Goal: Find specific fact: Find specific fact

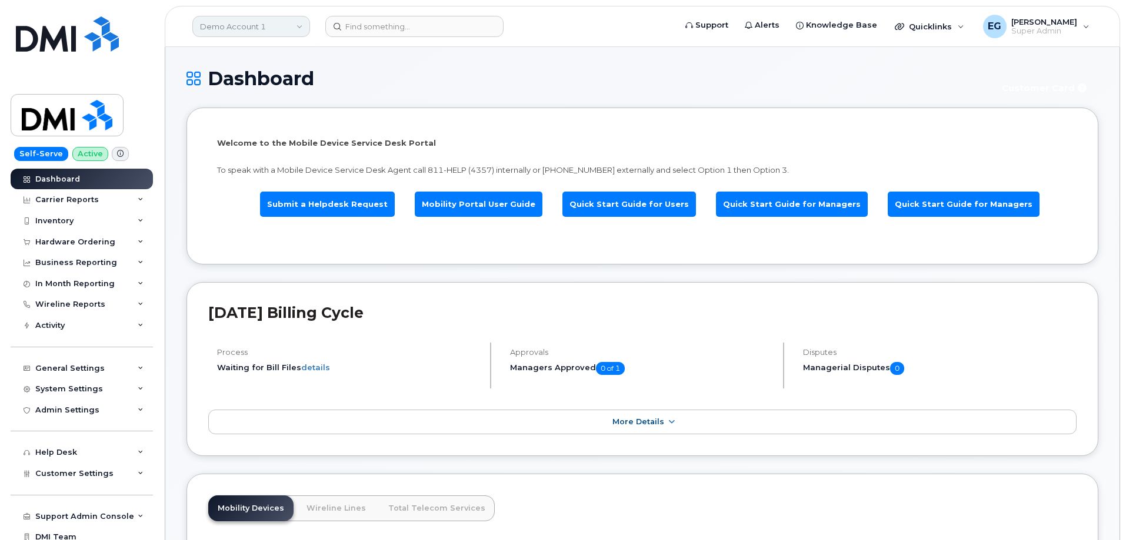
click at [269, 25] on link "Demo Account 1" at bounding box center [251, 26] width 118 height 21
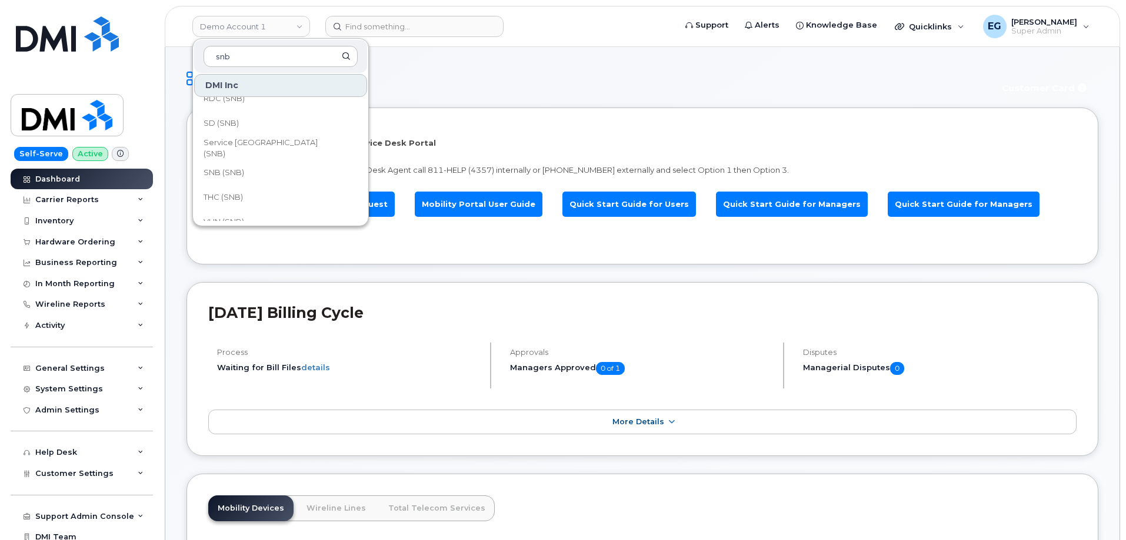
scroll to position [570, 0]
type input "snb"
click at [259, 156] on link "SNB (SNB)" at bounding box center [280, 159] width 173 height 24
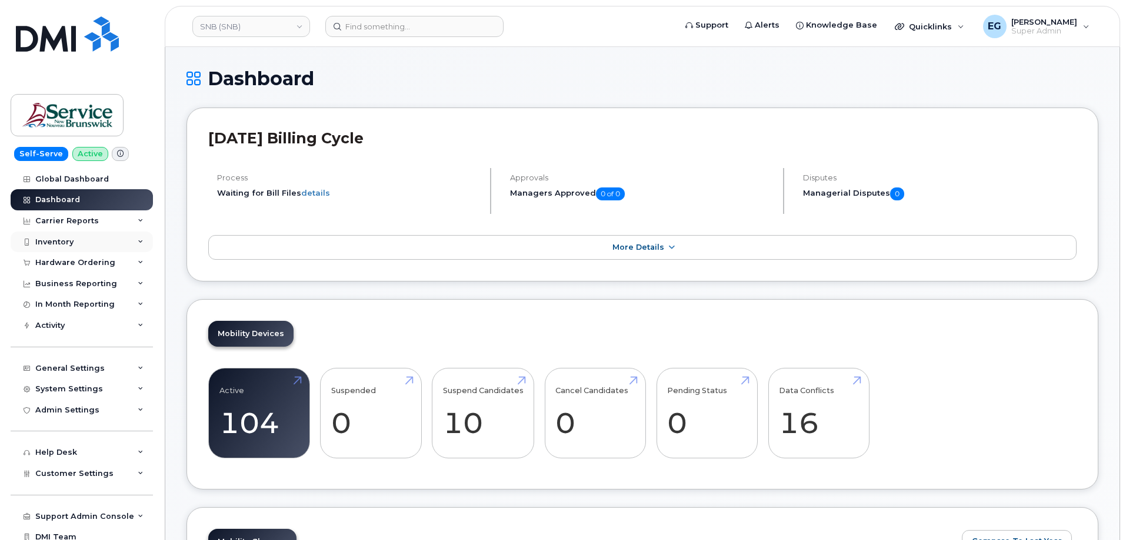
click at [96, 248] on div "Inventory" at bounding box center [82, 242] width 142 height 21
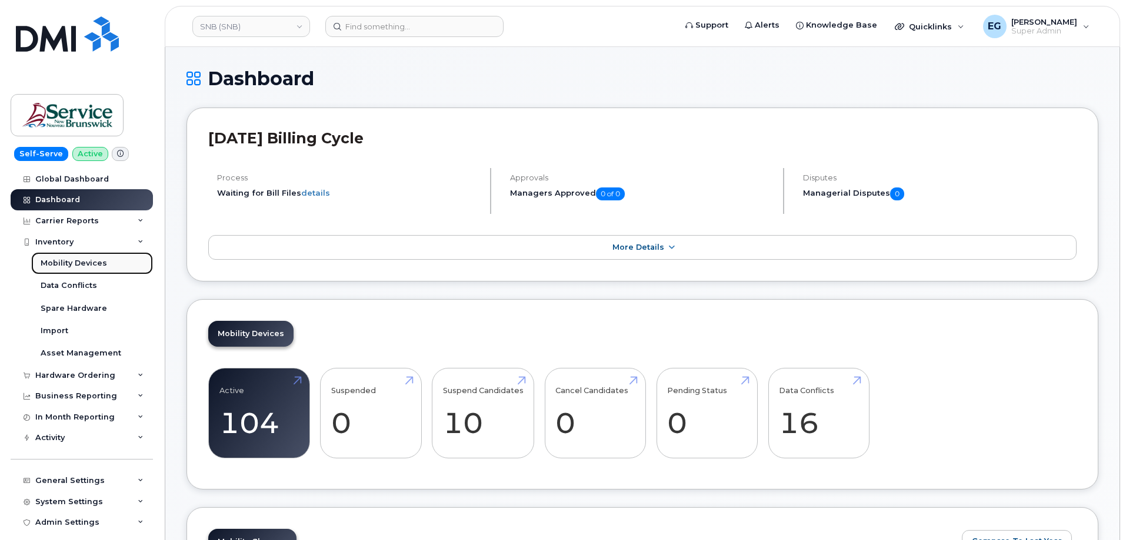
click at [75, 268] on div "Mobility Devices" at bounding box center [74, 263] width 66 height 11
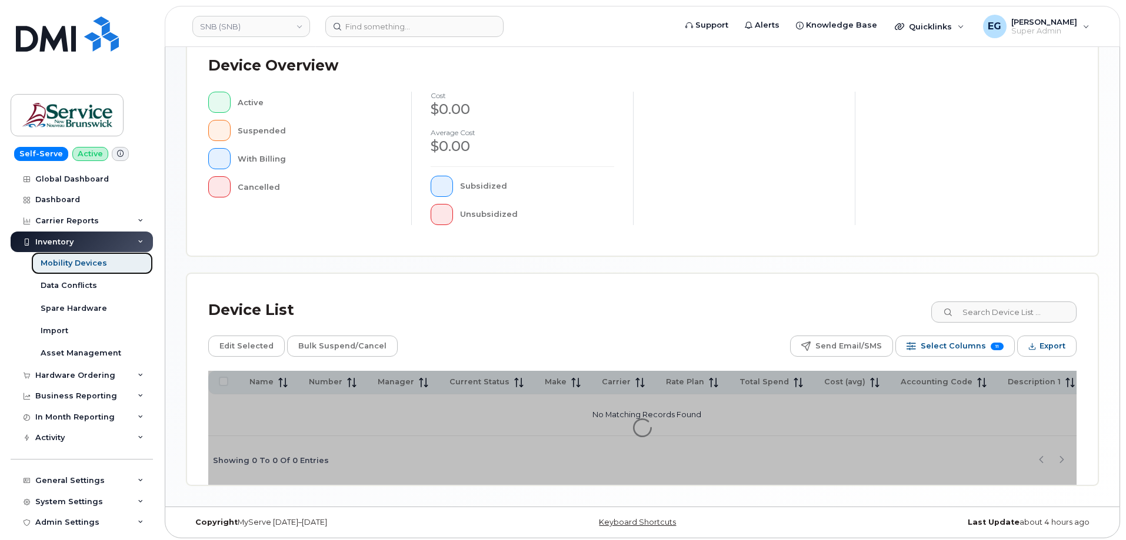
scroll to position [268, 0]
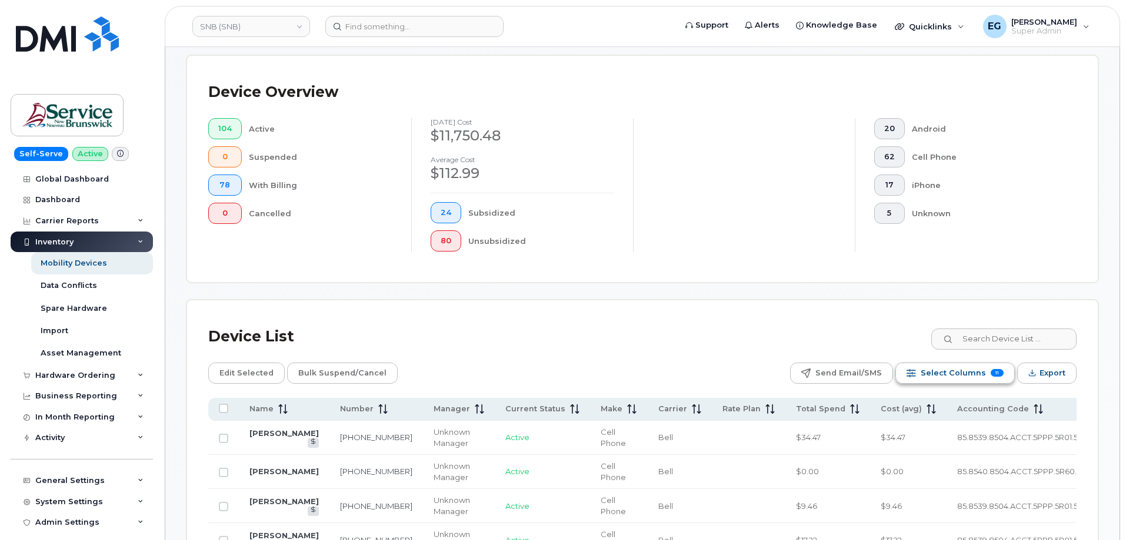
click at [944, 365] on span "Select Columns" at bounding box center [952, 374] width 65 height 18
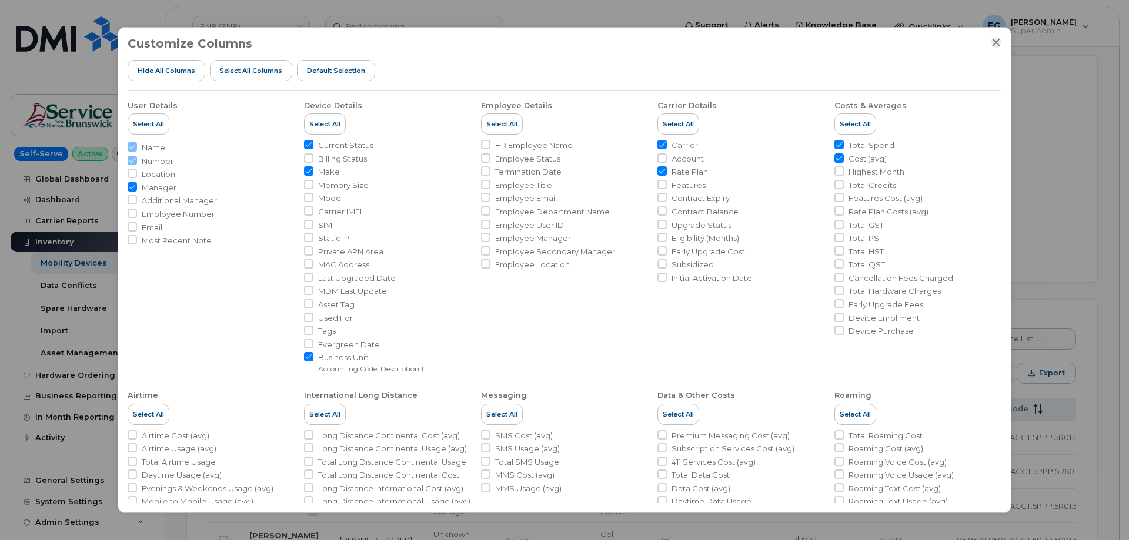
click at [992, 43] on icon "Close" at bounding box center [996, 42] width 9 height 9
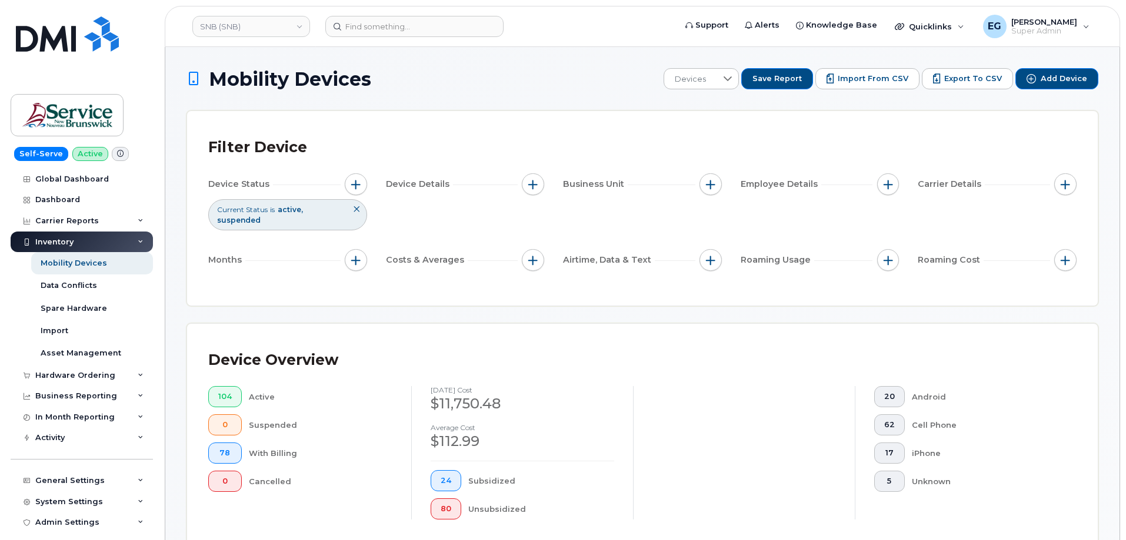
scroll to position [235, 0]
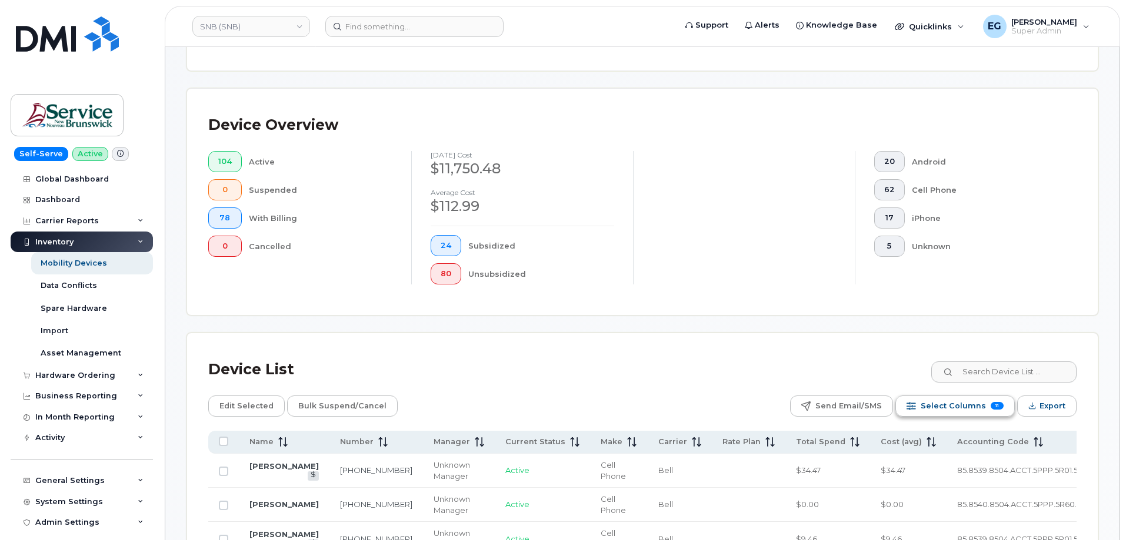
click at [935, 398] on span "Select Columns" at bounding box center [952, 407] width 65 height 18
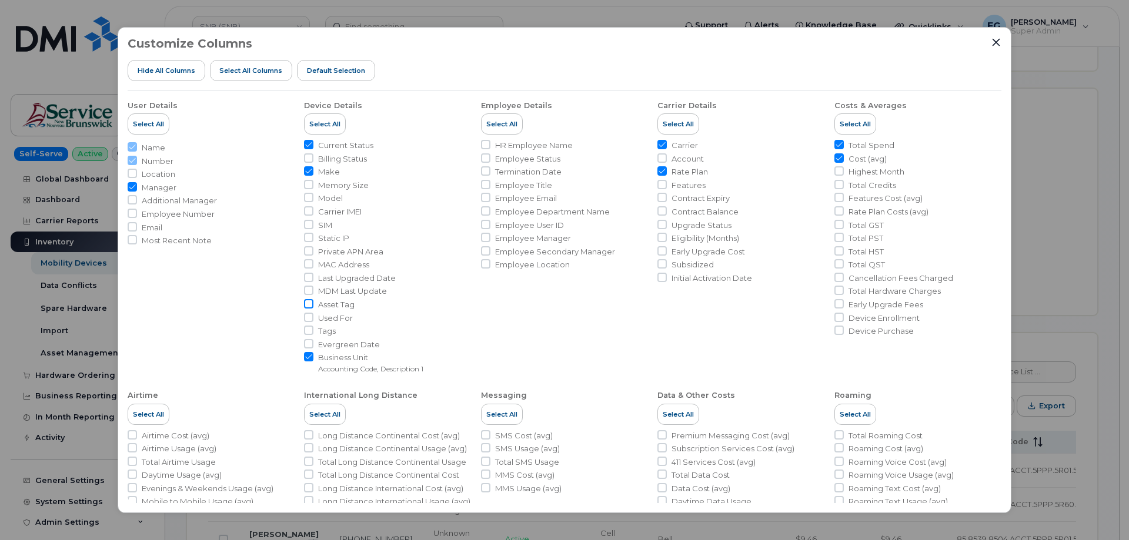
click at [311, 305] on input "Asset Tag" at bounding box center [308, 303] width 9 height 9
checkbox input "true"
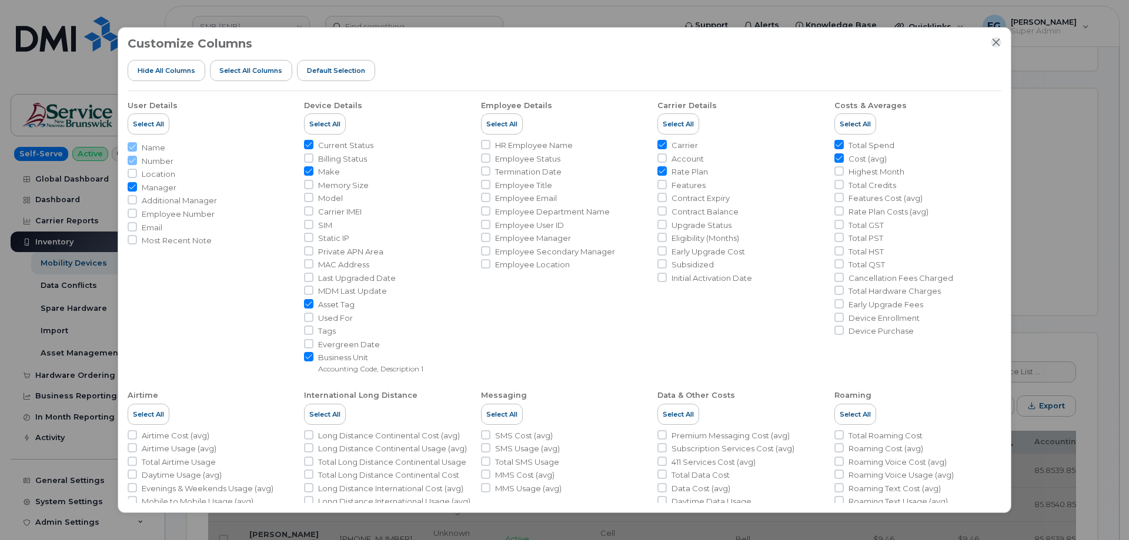
click at [997, 45] on icon "Close" at bounding box center [996, 42] width 9 height 9
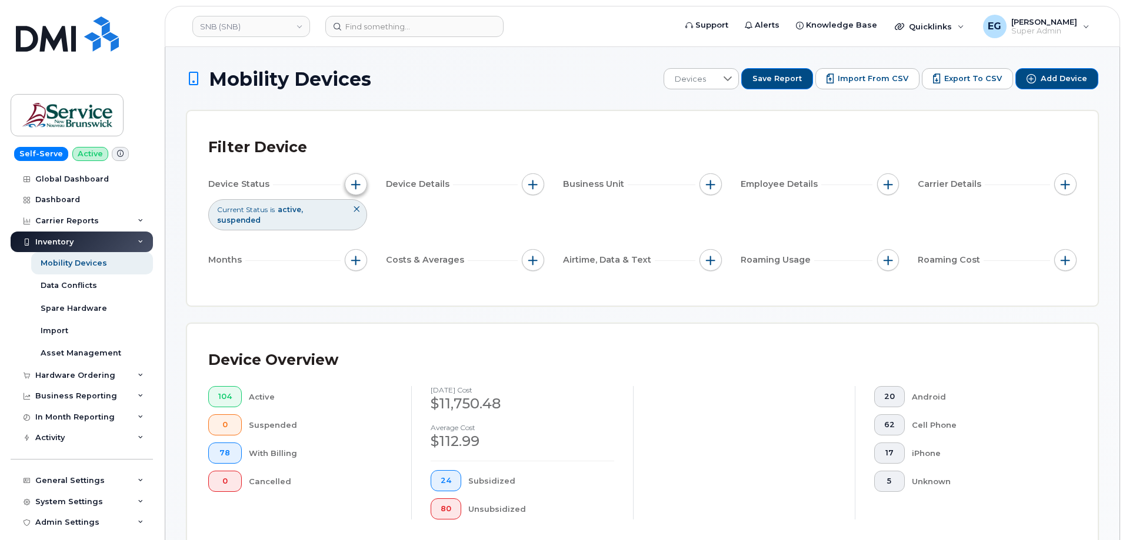
click at [358, 184] on span "button" at bounding box center [355, 184] width 9 height 9
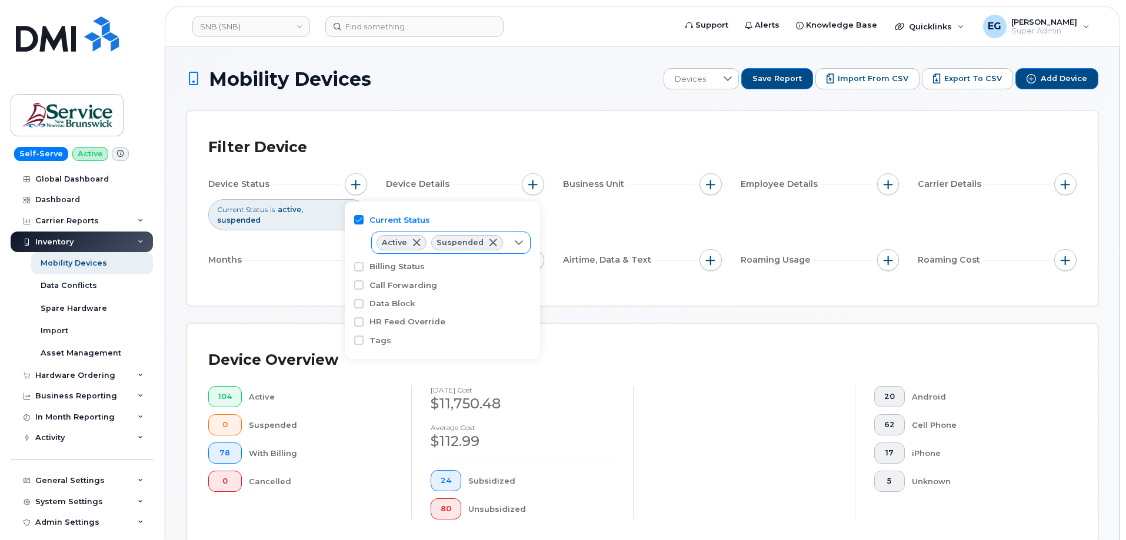
click at [521, 248] on div at bounding box center [519, 242] width 22 height 21
click at [521, 248] on div at bounding box center [519, 243] width 22 height 21
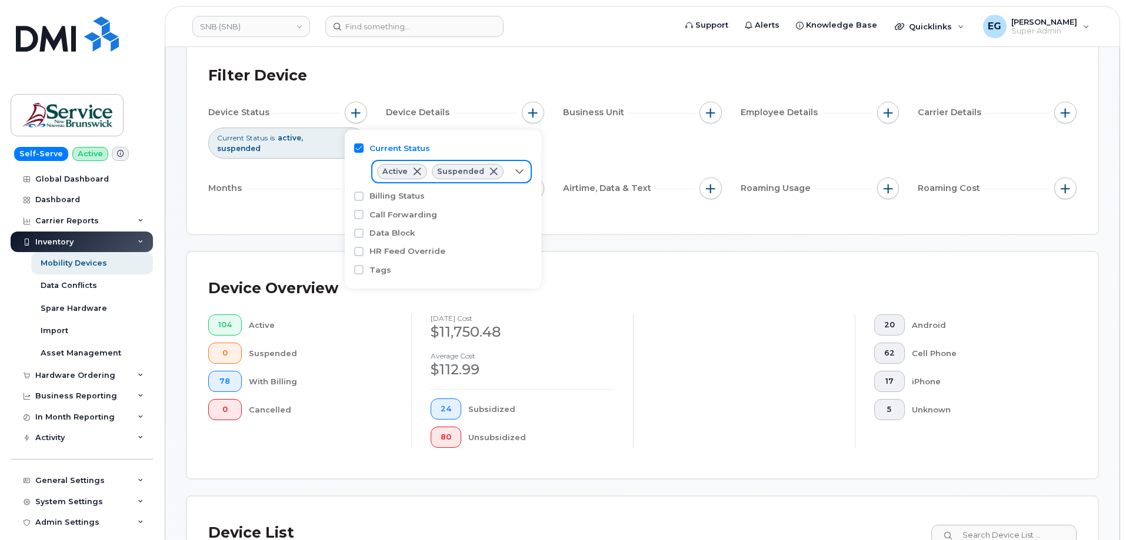
scroll to position [59, 0]
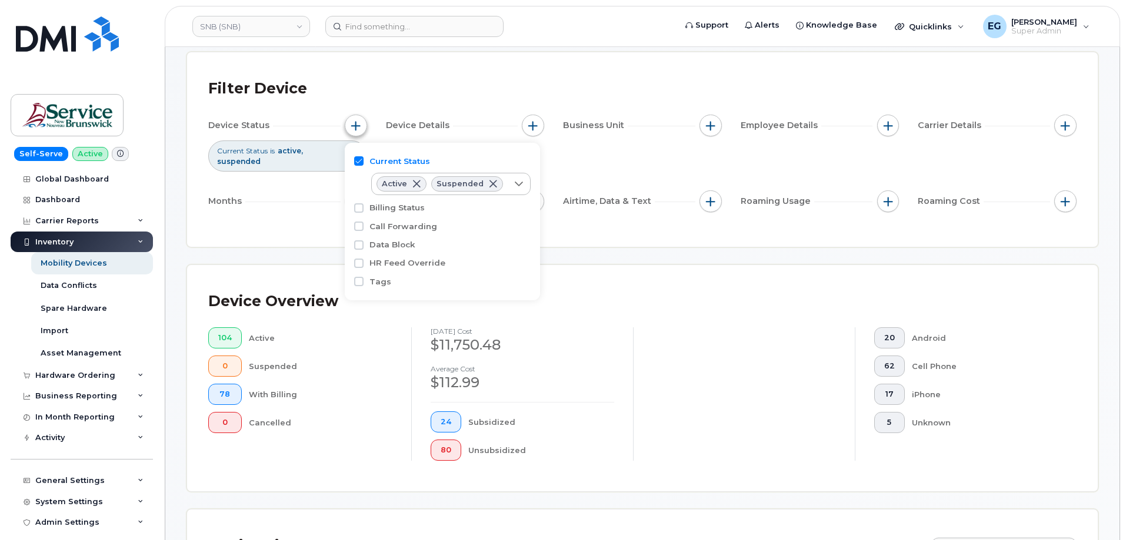
click at [353, 122] on span "button" at bounding box center [355, 125] width 9 height 9
click at [516, 179] on icon at bounding box center [518, 183] width 9 height 9
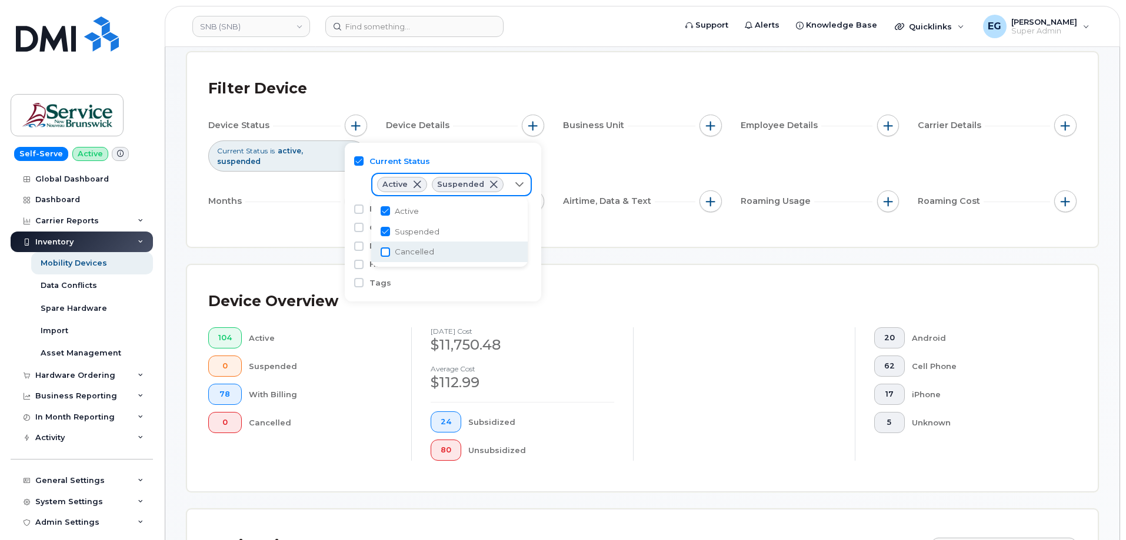
click at [382, 255] on input "Cancelled" at bounding box center [385, 252] width 9 height 9
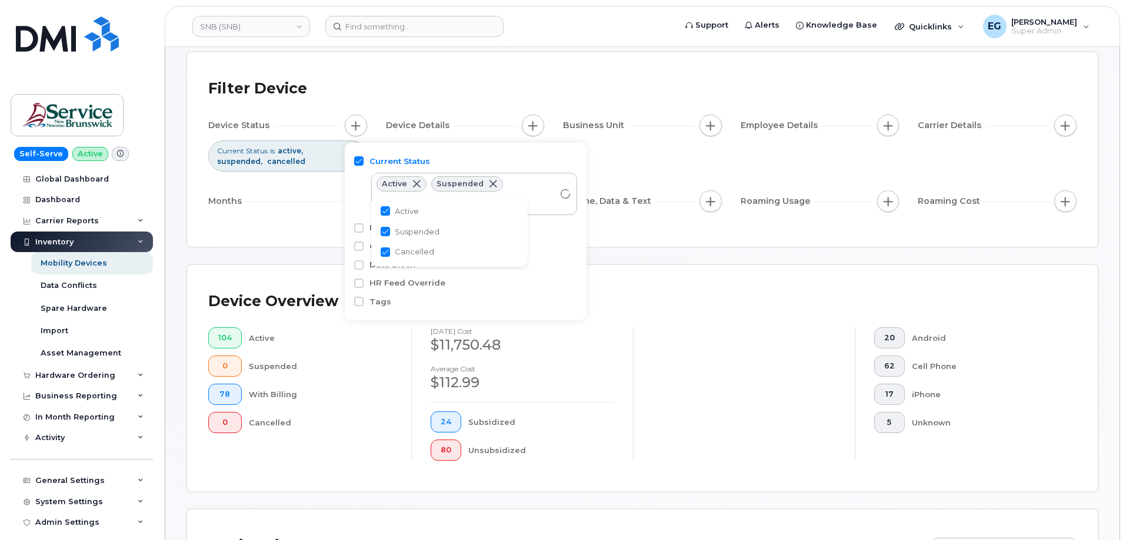
click at [408, 257] on span "Cancelled" at bounding box center [414, 251] width 39 height 11
click at [409, 256] on span "Cancelled" at bounding box center [414, 251] width 39 height 11
checkbox input "false"
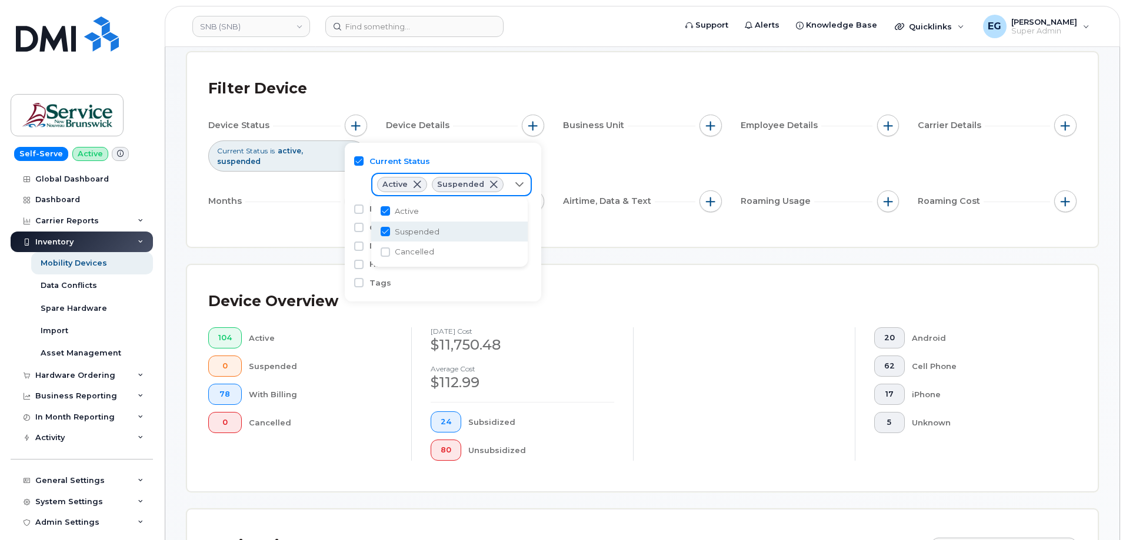
click at [264, 215] on div "Filter Device Device Status Current Status is active suspended Device Details B…" at bounding box center [642, 150] width 868 height 152
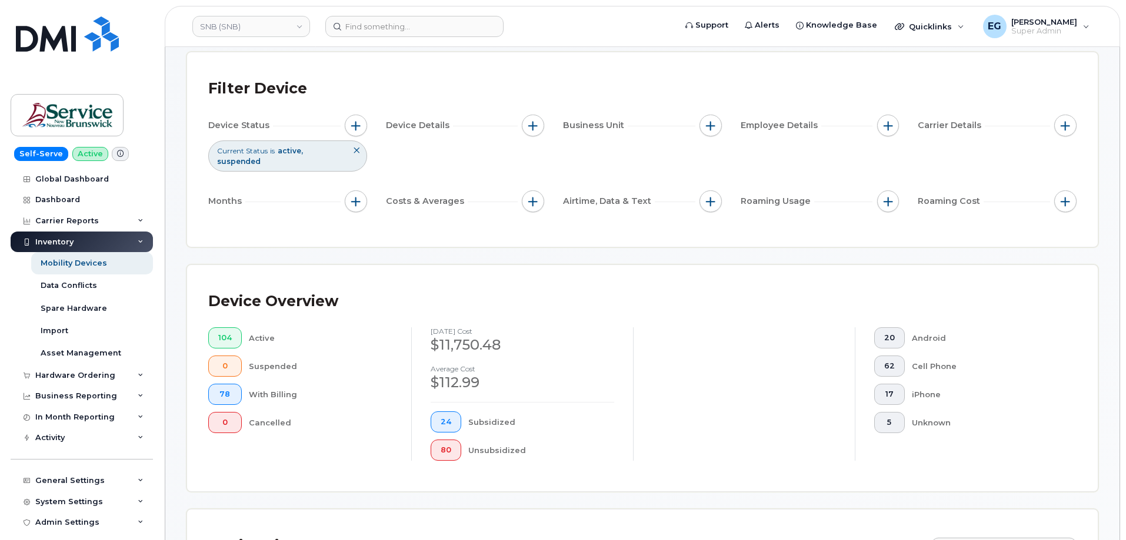
click at [264, 215] on div "Filter Device Device Status Current Status is active suspended Device Details B…" at bounding box center [642, 150] width 868 height 152
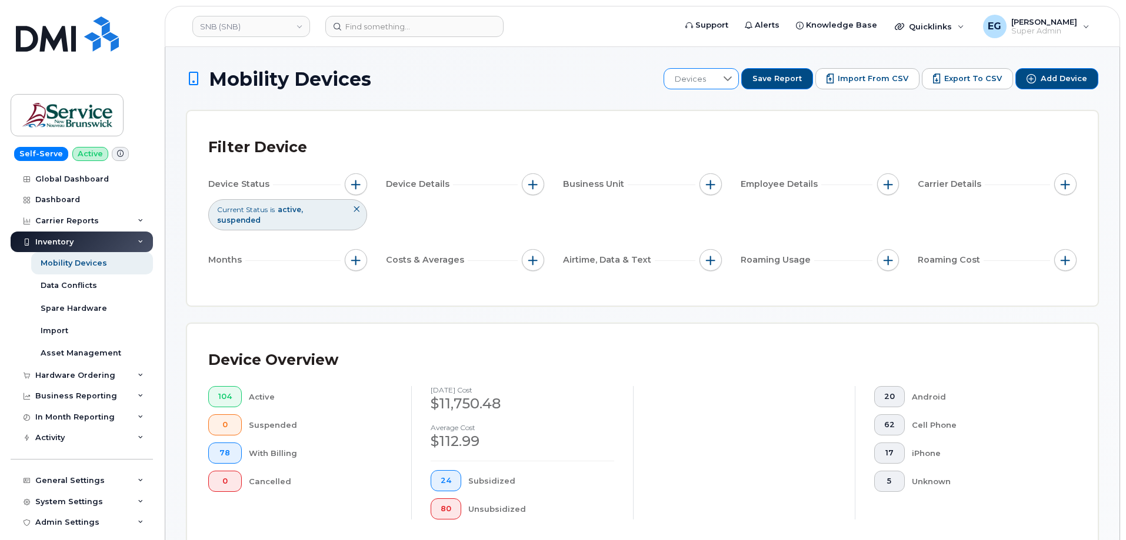
click at [716, 78] on span "Devices" at bounding box center [690, 79] width 52 height 21
click at [716, 78] on span "Devices" at bounding box center [689, 79] width 52 height 21
click at [1065, 182] on span "button" at bounding box center [1064, 184] width 9 height 9
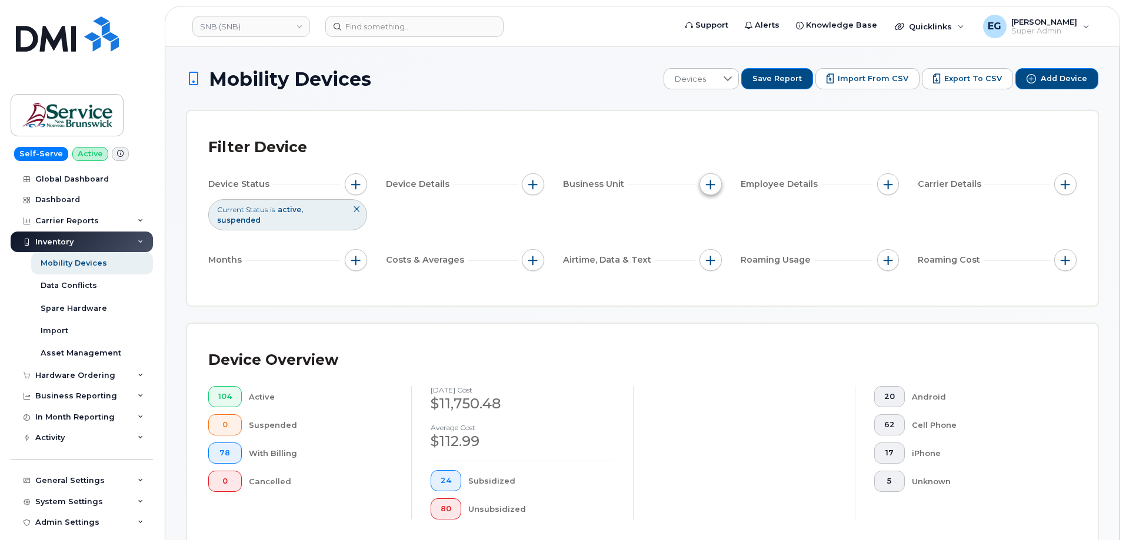
click at [709, 183] on span "button" at bounding box center [710, 184] width 9 height 9
click at [665, 282] on div "Filter Device Device Status Current Status is active suspended Device Details B…" at bounding box center [642, 208] width 910 height 195
click at [707, 256] on span "button" at bounding box center [710, 260] width 9 height 9
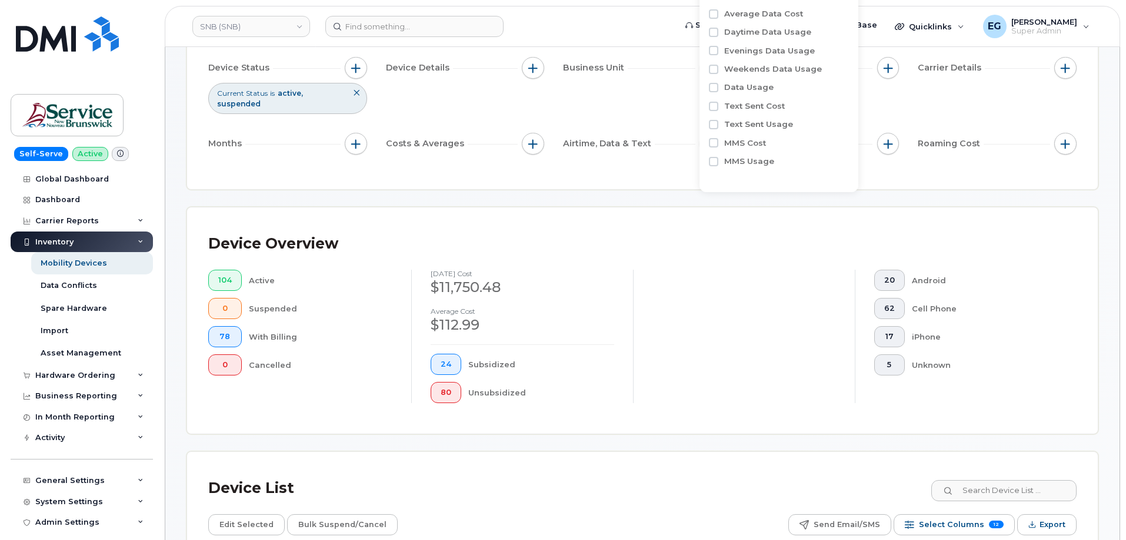
scroll to position [118, 0]
click at [543, 139] on div "Costs & Averages" at bounding box center [465, 143] width 159 height 22
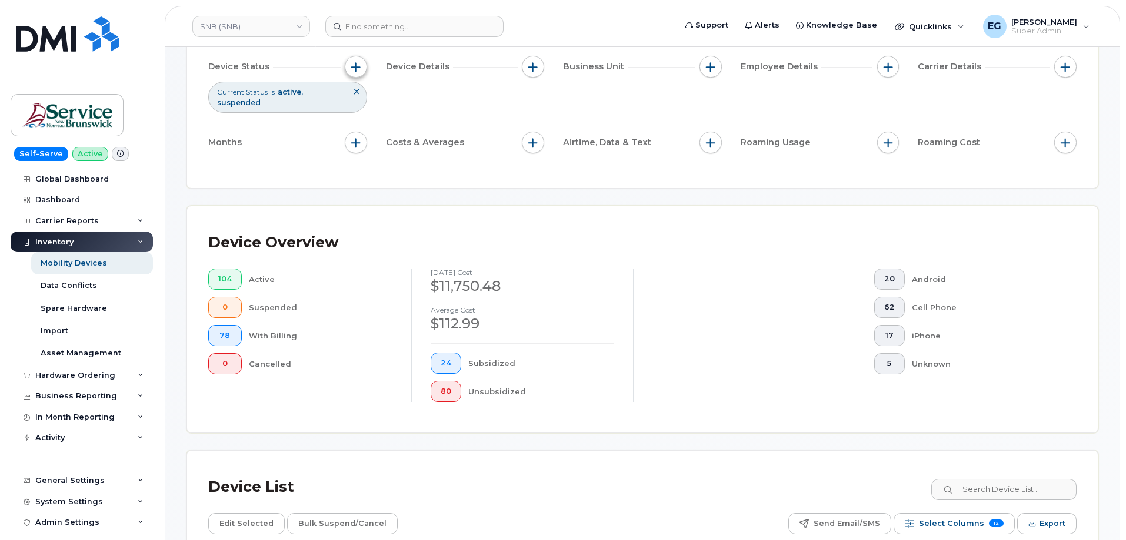
click at [351, 65] on span "button" at bounding box center [355, 66] width 9 height 9
click at [535, 64] on span "button" at bounding box center [532, 66] width 9 height 9
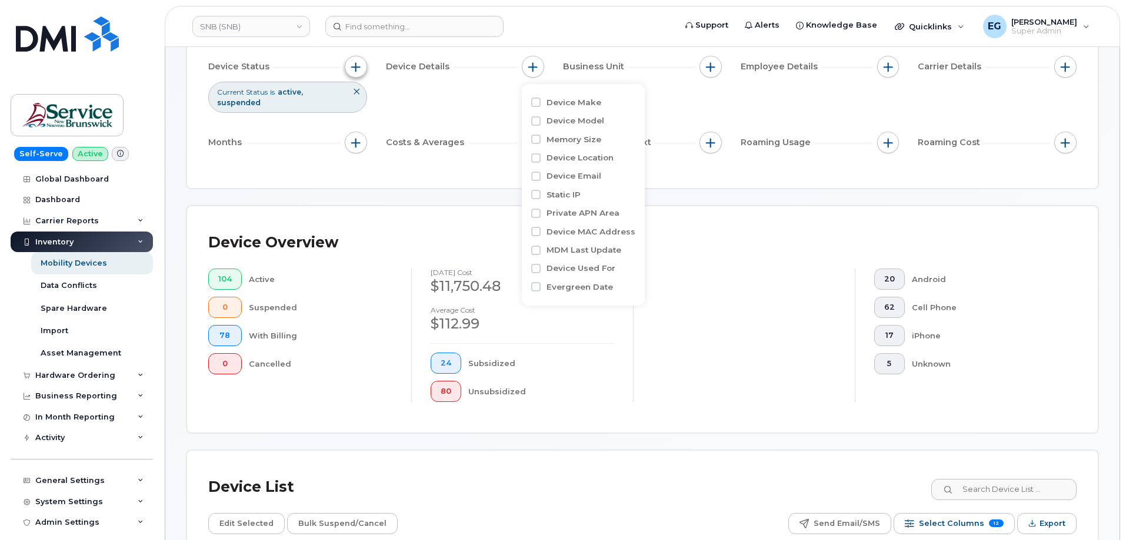
click at [357, 69] on span "button" at bounding box center [355, 66] width 9 height 9
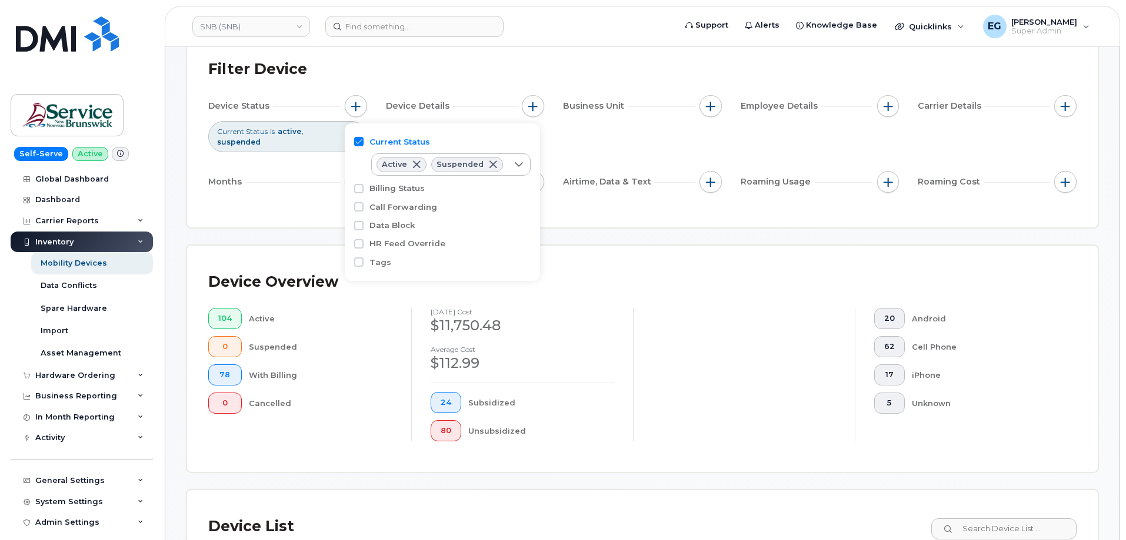
scroll to position [59, 0]
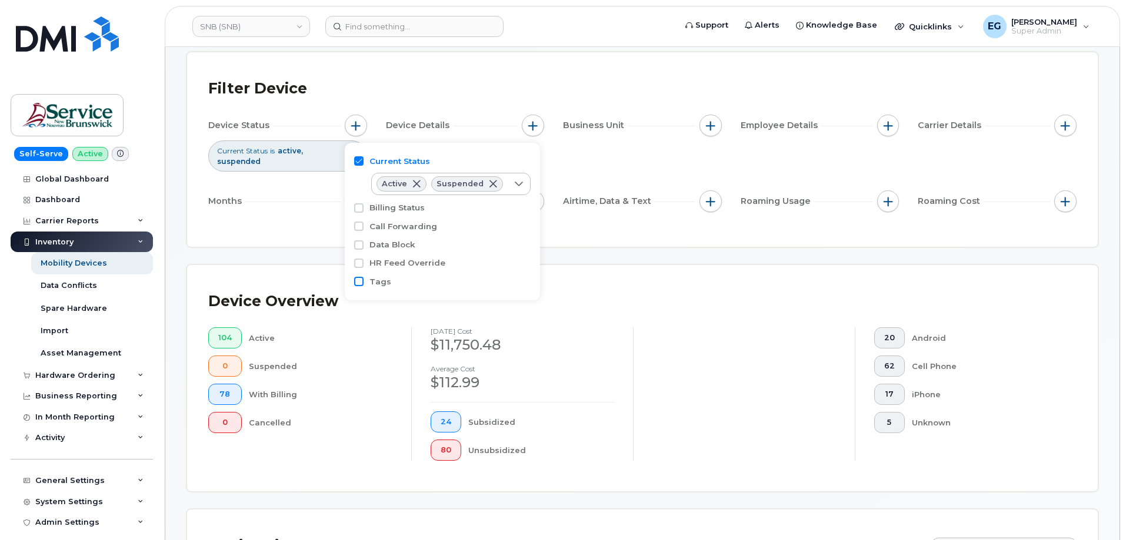
click at [361, 282] on input "Tags" at bounding box center [358, 281] width 9 height 9
checkbox input "true"
click at [430, 307] on div "empty" at bounding box center [440, 304] width 136 height 20
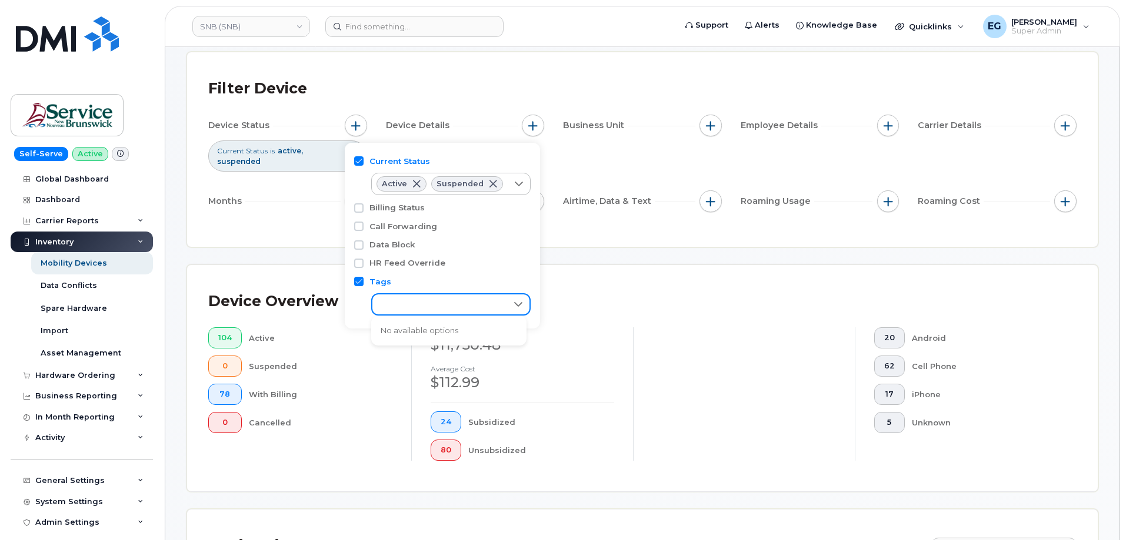
scroll to position [6, 48]
click at [433, 303] on div "empty" at bounding box center [439, 305] width 135 height 20
click at [433, 303] on div "empty" at bounding box center [440, 304] width 136 height 20
click at [430, 305] on div "empty" at bounding box center [440, 304] width 136 height 20
click at [430, 305] on div "empty" at bounding box center [439, 305] width 135 height 20
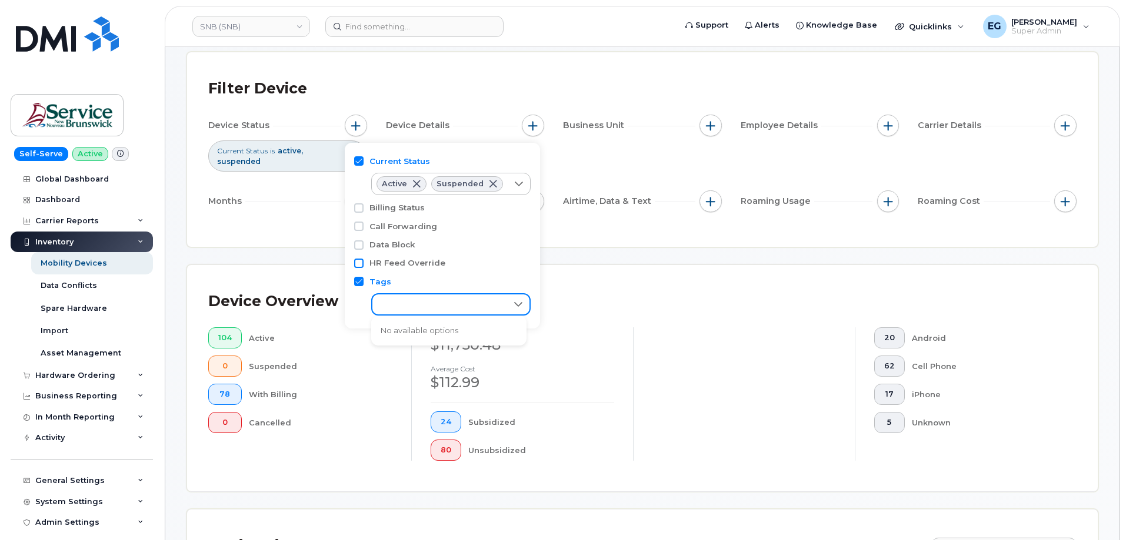
click at [361, 265] on input "HR Feed Override" at bounding box center [358, 263] width 9 height 9
checkbox input "true"
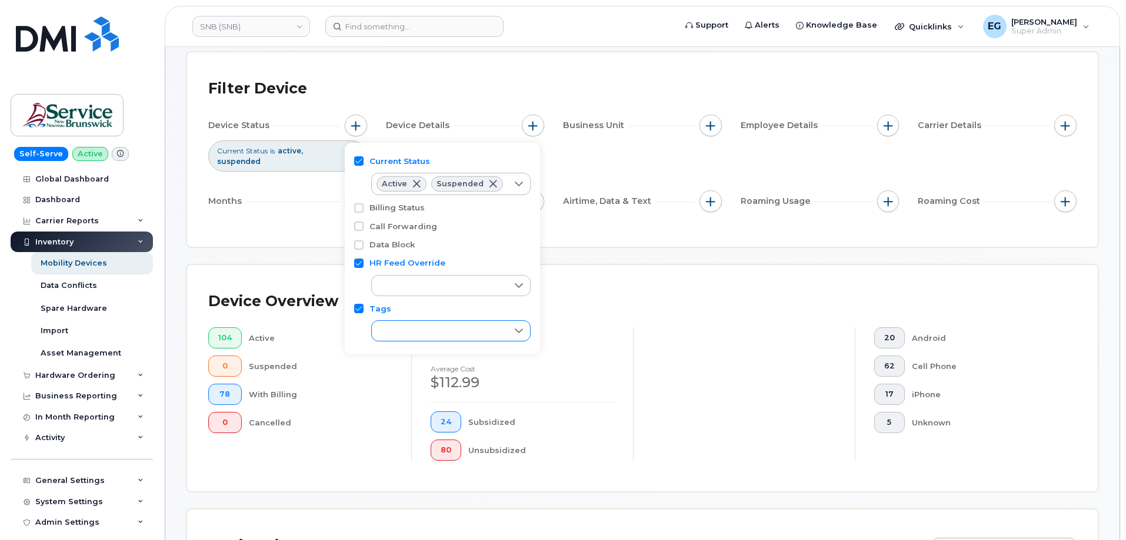
click at [389, 332] on div "empty" at bounding box center [440, 331] width 136 height 20
click at [356, 242] on input "Data Block" at bounding box center [358, 245] width 9 height 9
checkbox input "true"
click at [361, 228] on input "Call Forwarding" at bounding box center [358, 226] width 9 height 9
checkbox input "true"
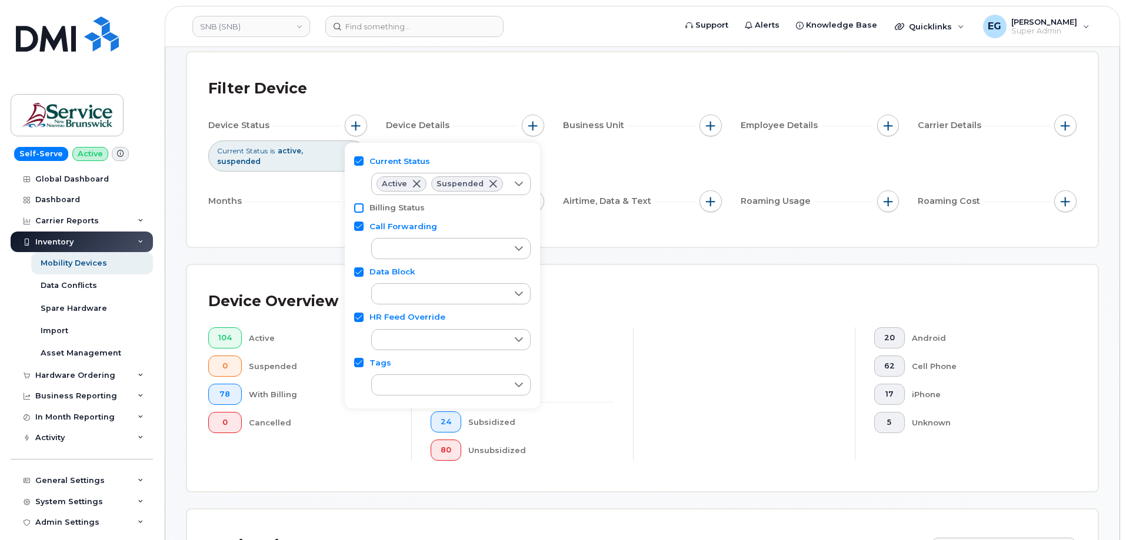
click at [362, 211] on input "Billing Status" at bounding box center [358, 207] width 9 height 9
checkbox input "true"
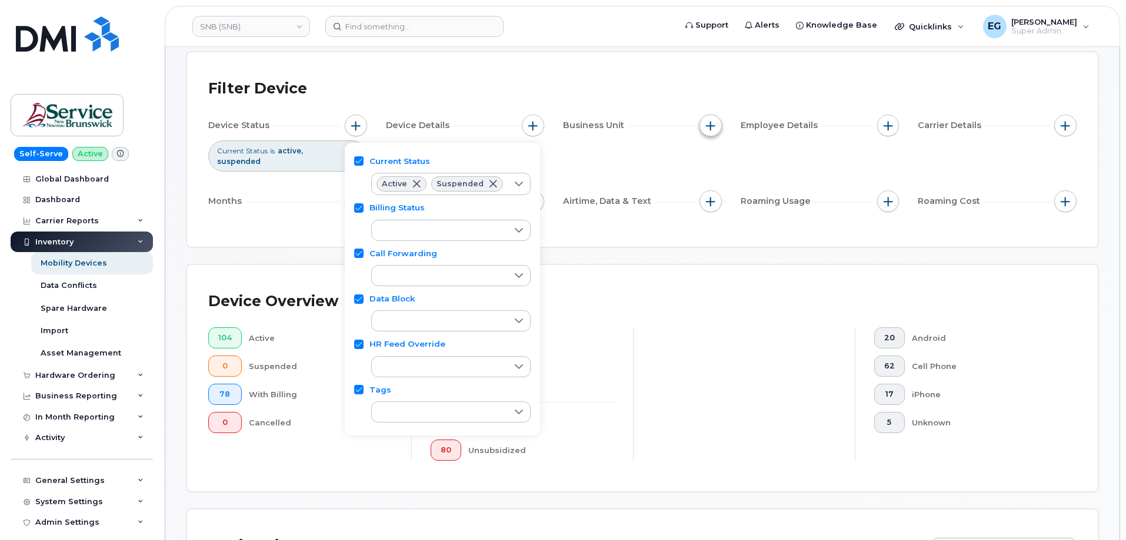
click at [700, 129] on button "button" at bounding box center [710, 126] width 22 height 22
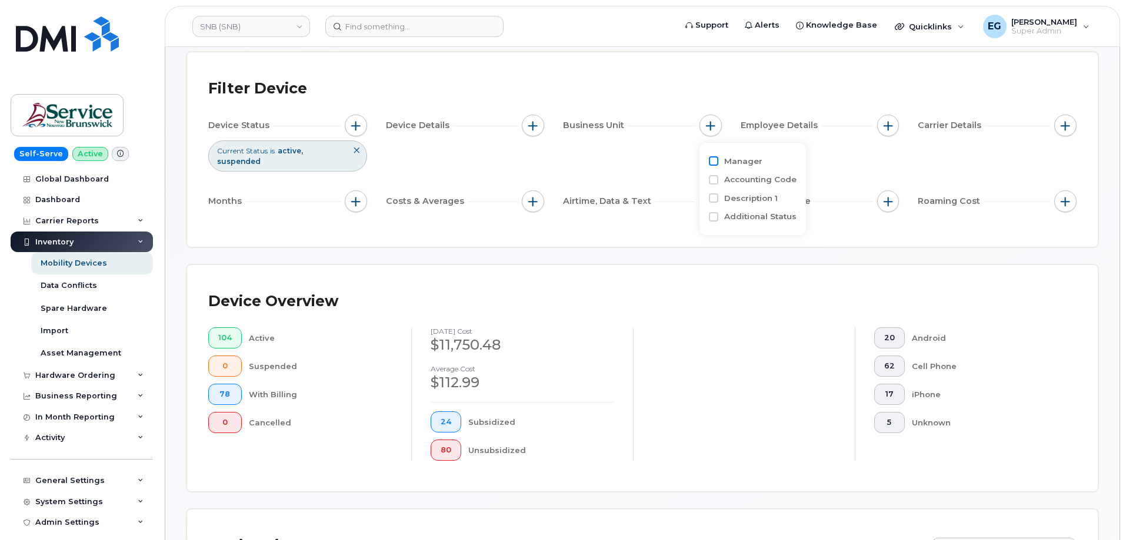
click at [716, 162] on input "Manager" at bounding box center [713, 160] width 9 height 9
checkbox input "true"
click at [780, 186] on span "contains" at bounding box center [777, 183] width 102 height 21
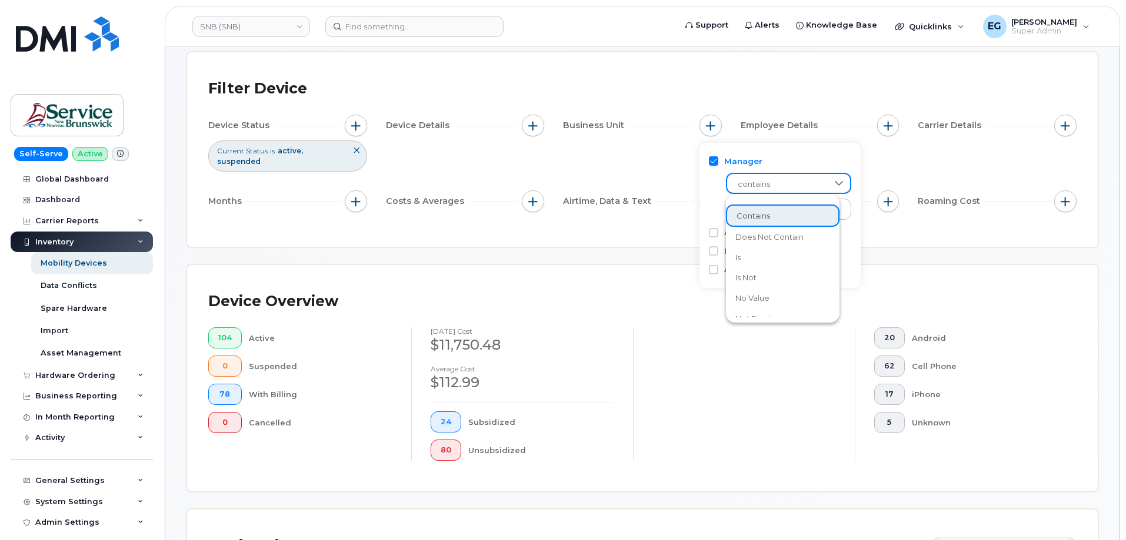
click at [716, 205] on div "contains" at bounding box center [780, 193] width 142 height 53
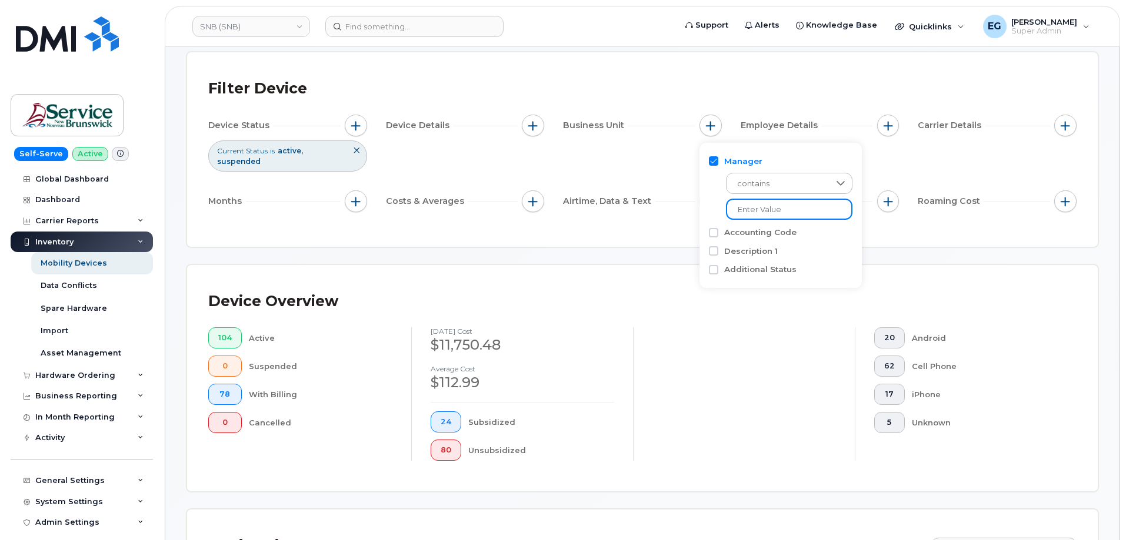
click at [755, 210] on input "text" at bounding box center [789, 209] width 126 height 21
click at [371, 120] on div "Device Status Current Status is active suspended Device Details Business Unit E…" at bounding box center [642, 166] width 868 height 102
click at [360, 121] on span "button" at bounding box center [355, 125] width 9 height 9
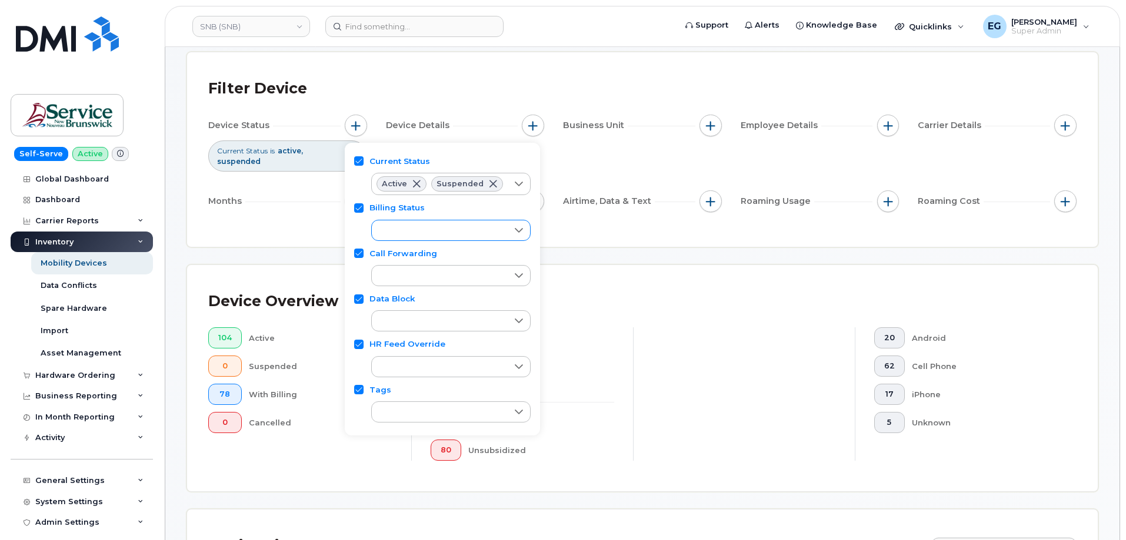
click at [398, 233] on div "empty" at bounding box center [440, 231] width 136 height 20
click at [428, 227] on div "empty" at bounding box center [439, 231] width 135 height 20
click at [415, 267] on li "Suspended" at bounding box center [448, 277] width 155 height 21
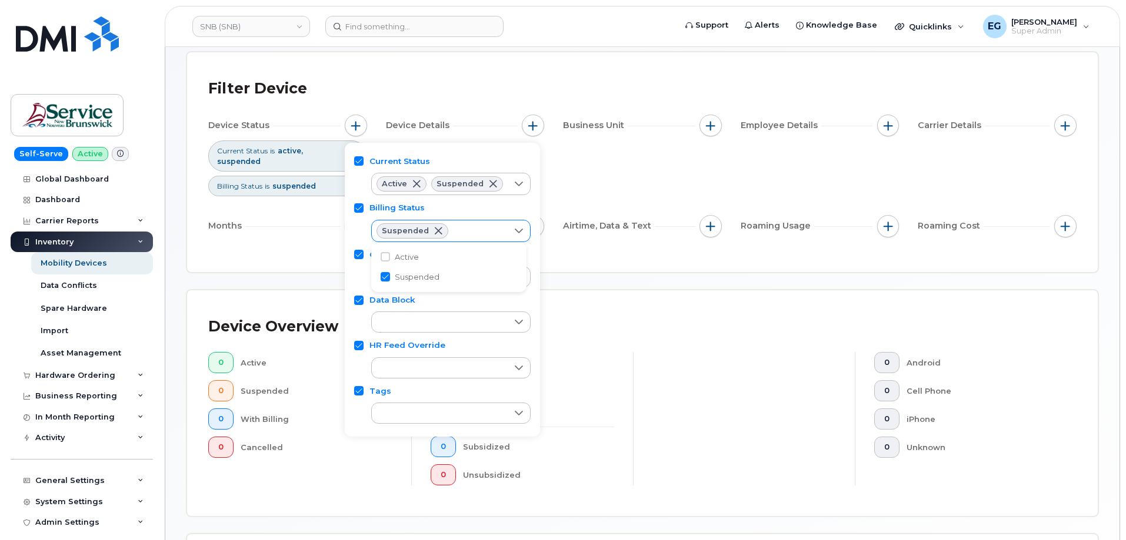
click at [435, 229] on span at bounding box center [437, 230] width 9 height 9
checkbox input "false"
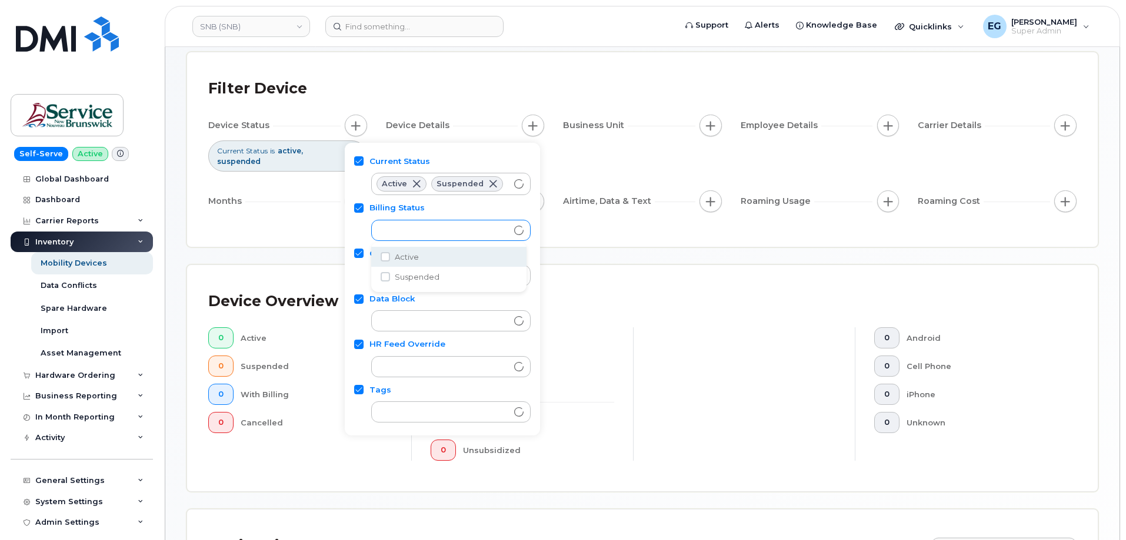
click at [357, 161] on input "Current Status" at bounding box center [358, 160] width 9 height 9
checkbox input "false"
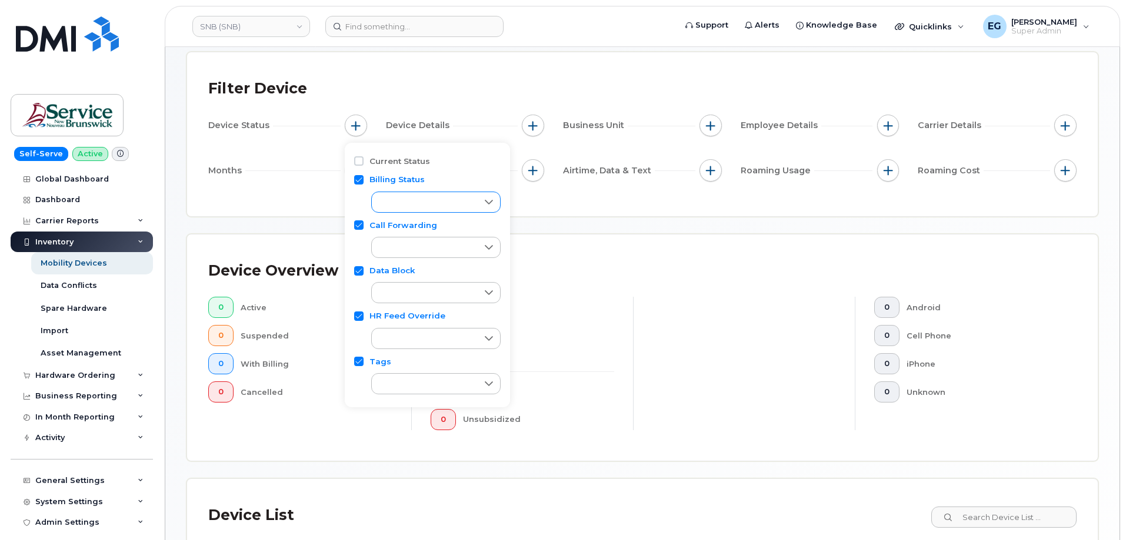
click at [364, 178] on div "Billing Status" at bounding box center [427, 179] width 146 height 11
click at [358, 181] on input "Billing Status" at bounding box center [358, 179] width 9 height 9
checkbox input "false"
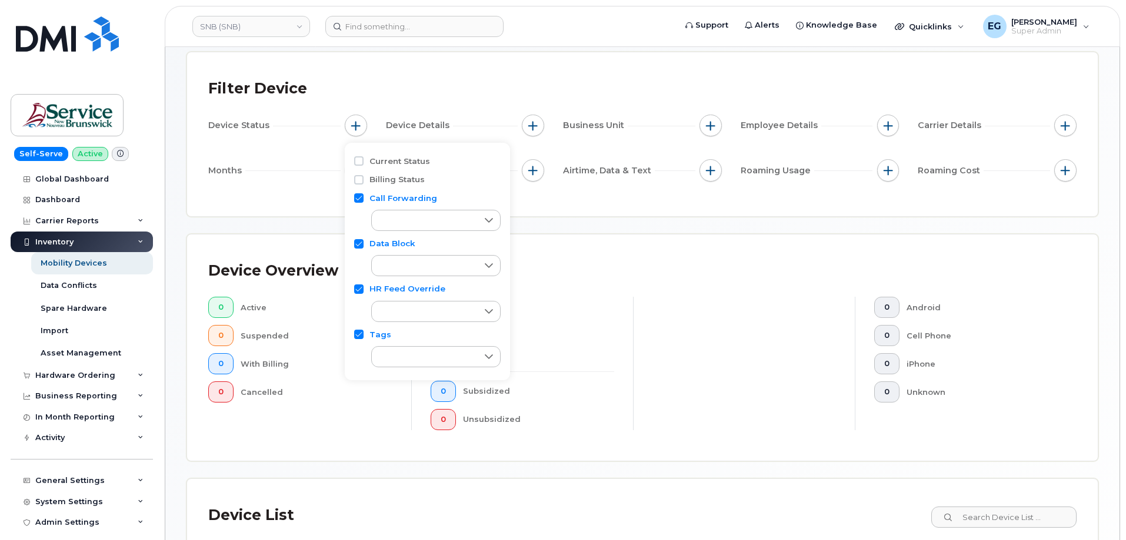
click at [362, 194] on input "Call Forwarding" at bounding box center [358, 197] width 9 height 9
checkbox input "false"
click at [356, 217] on input "Data Block" at bounding box center [358, 216] width 9 height 9
checkbox input "false"
click at [358, 239] on input "HR Feed Override" at bounding box center [358, 235] width 9 height 9
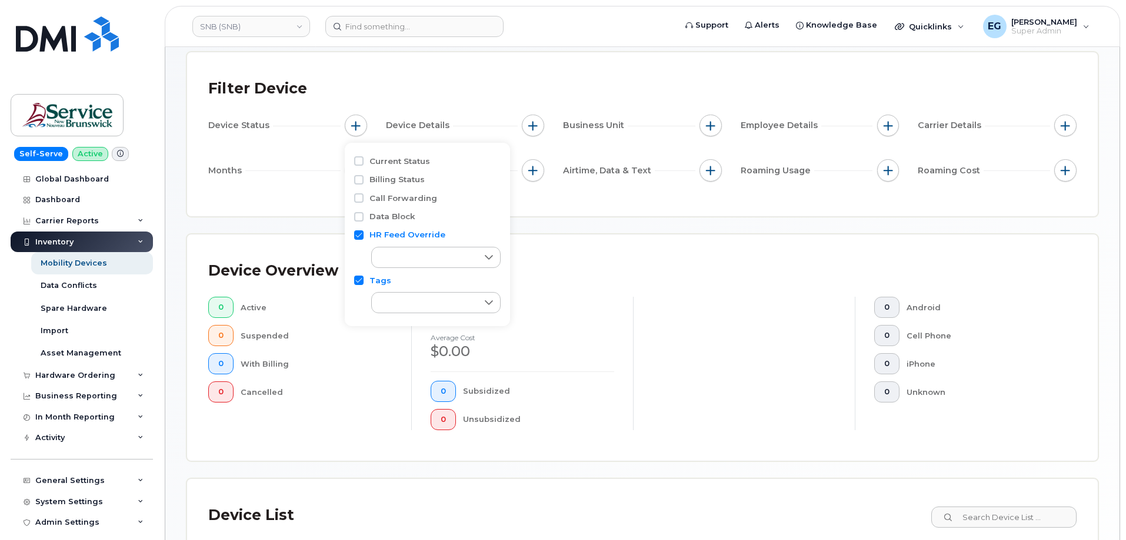
checkbox input "false"
click at [361, 259] on div "empty" at bounding box center [427, 272] width 146 height 27
click at [442, 273] on div "empty" at bounding box center [425, 276] width 106 height 20
click at [287, 107] on div "Filter Device Device Status Device Details Business Unit Employee Details Carri…" at bounding box center [642, 135] width 868 height 122
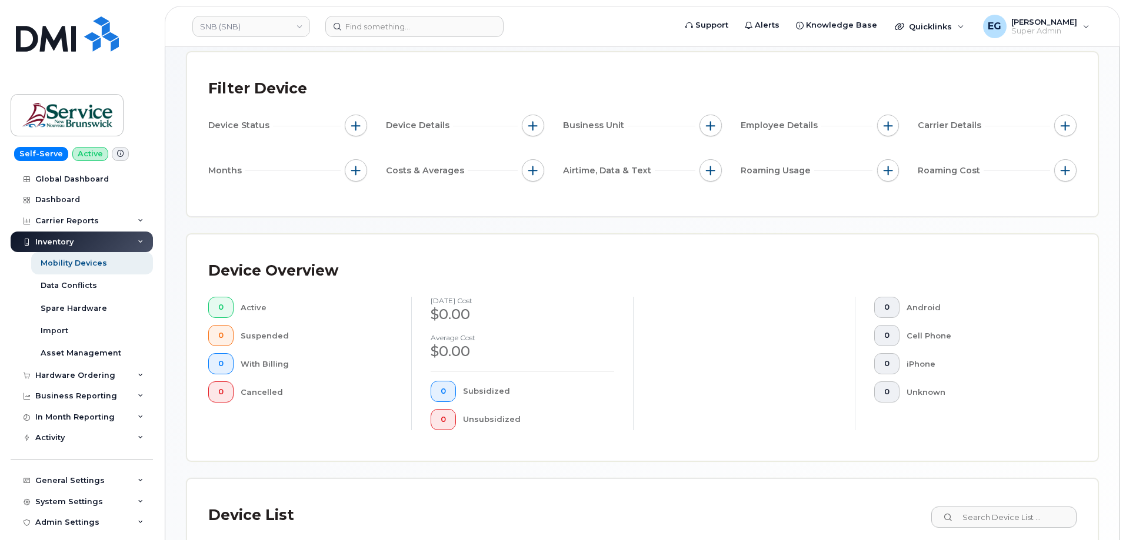
click at [345, 119] on div "Device Status" at bounding box center [287, 126] width 159 height 22
click at [349, 122] on button "button" at bounding box center [356, 126] width 22 height 22
click at [357, 258] on input "Tags" at bounding box center [358, 253] width 9 height 9
checkbox input "false"
click at [478, 116] on div "Device Details" at bounding box center [465, 126] width 159 height 22
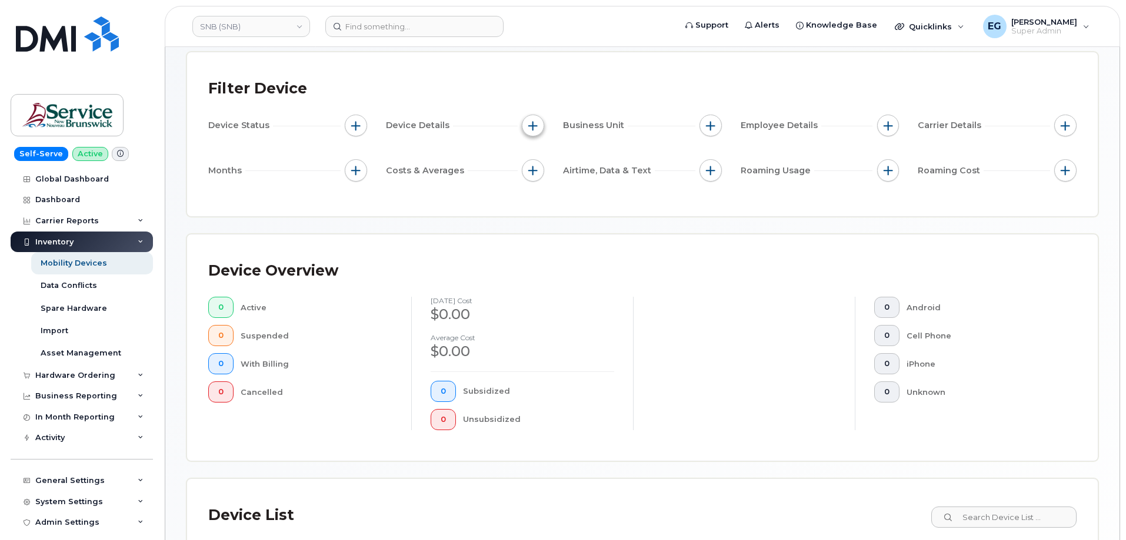
click at [532, 128] on span "button" at bounding box center [532, 125] width 9 height 9
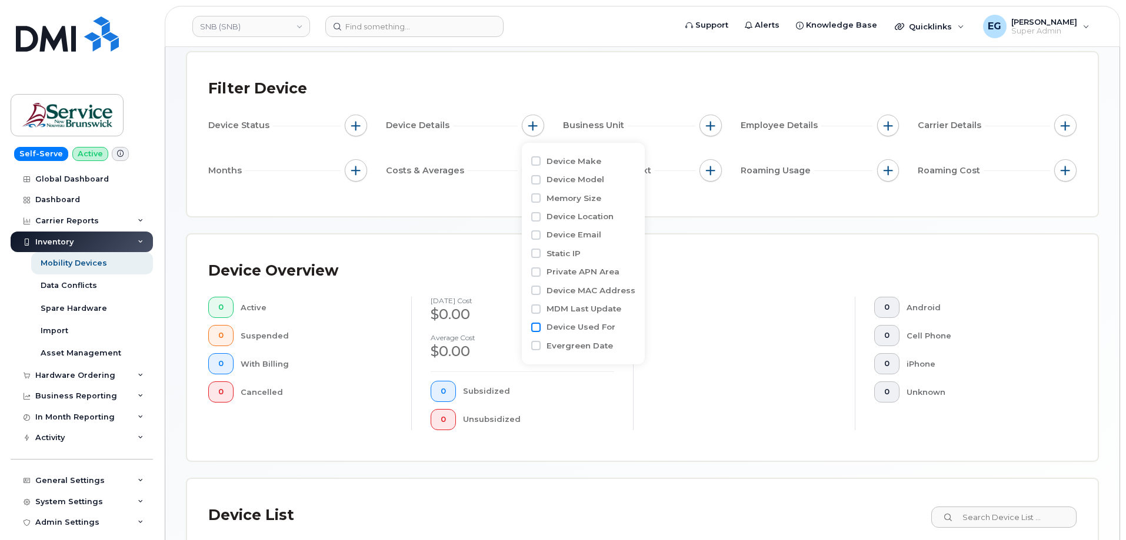
click at [540, 327] on input "Device Used For" at bounding box center [535, 327] width 9 height 9
checkbox input "true"
click at [571, 349] on span "contains" at bounding box center [600, 350] width 102 height 21
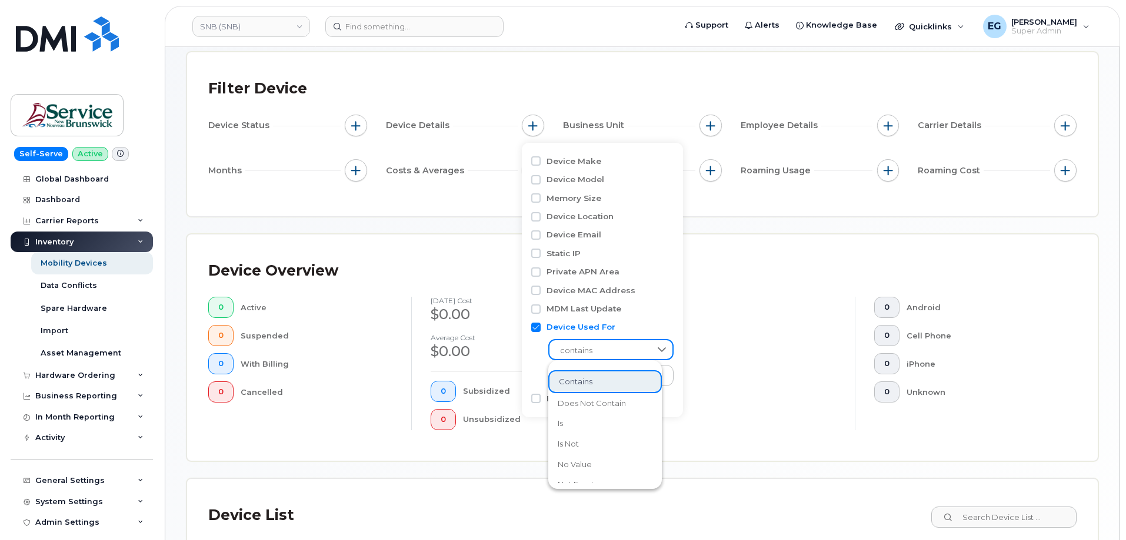
click at [571, 349] on span "contains" at bounding box center [599, 351] width 101 height 21
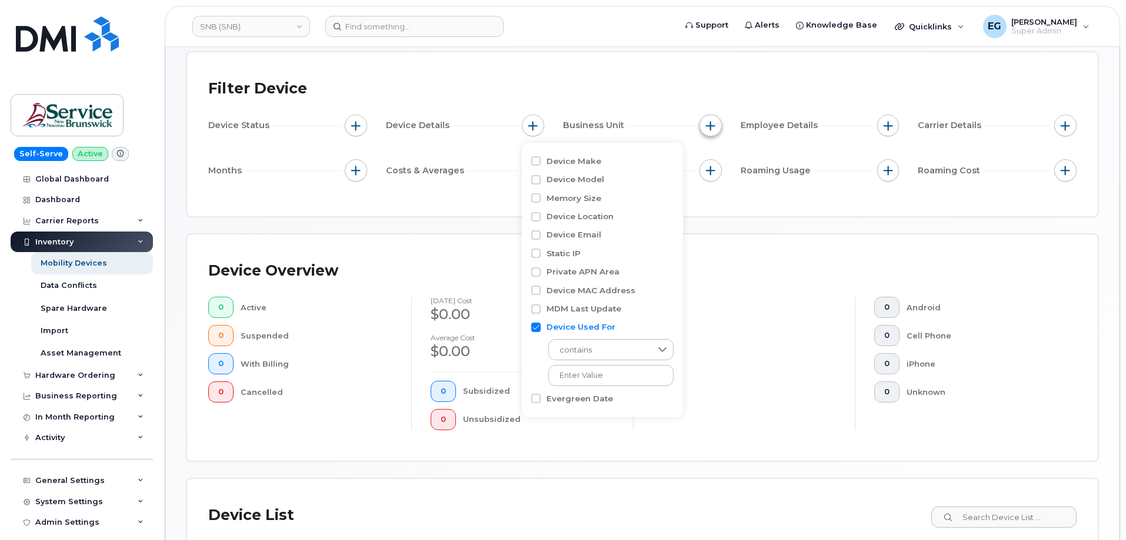
click at [715, 118] on button "button" at bounding box center [710, 126] width 22 height 22
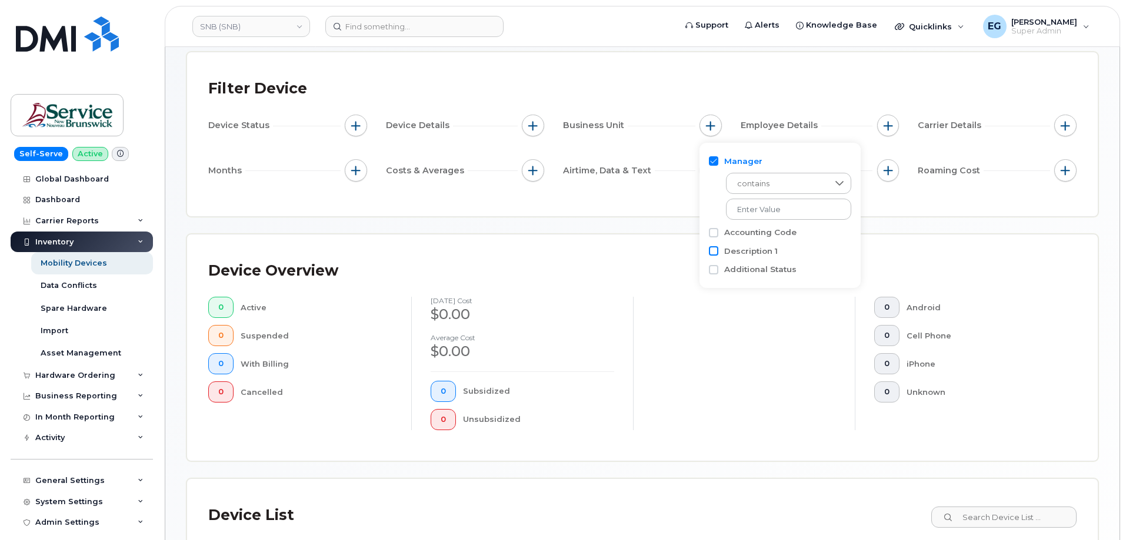
click at [713, 253] on input "Description 1" at bounding box center [713, 250] width 9 height 9
checkbox input "true"
click at [779, 280] on span "is" at bounding box center [779, 273] width 106 height 21
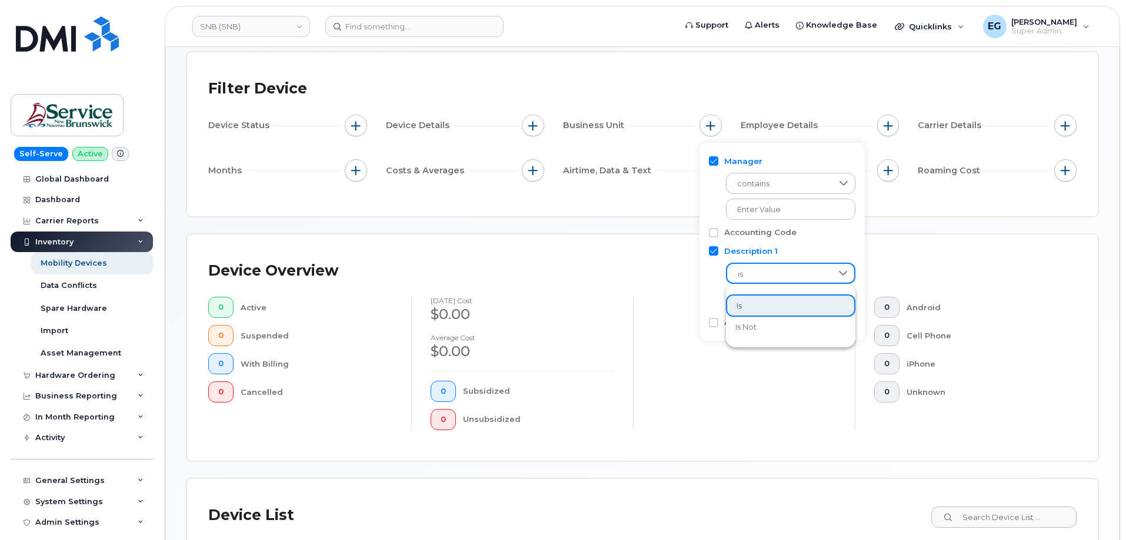
click at [779, 280] on span "is" at bounding box center [779, 274] width 105 height 21
click at [772, 273] on span "is" at bounding box center [779, 274] width 105 height 21
click at [714, 278] on div "is empty" at bounding box center [782, 283] width 146 height 53
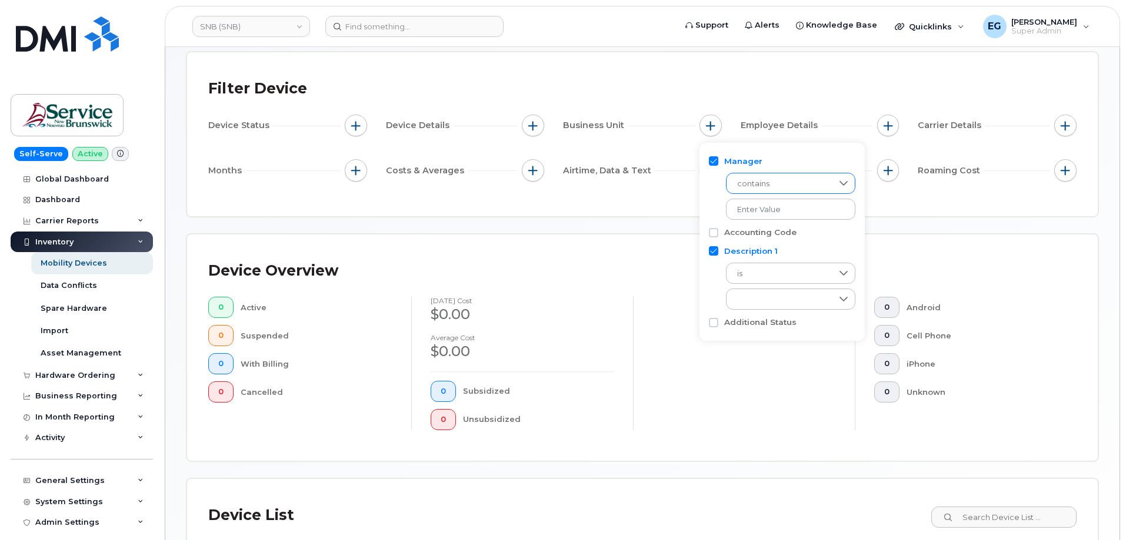
click at [785, 185] on span "contains" at bounding box center [779, 183] width 106 height 21
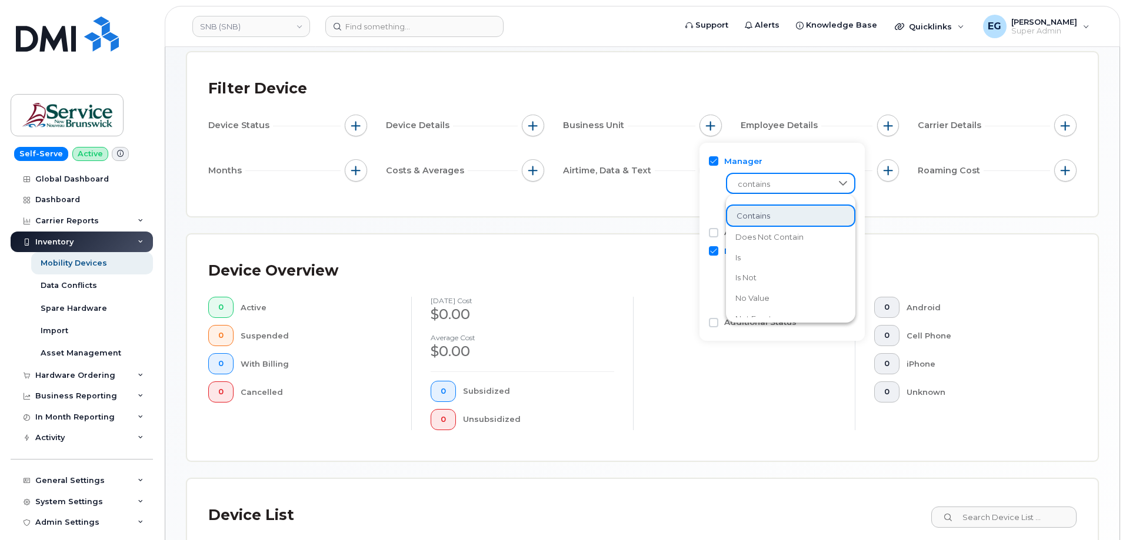
click at [785, 185] on span "contains" at bounding box center [779, 184] width 105 height 21
click at [779, 208] on input "text" at bounding box center [790, 209] width 129 height 21
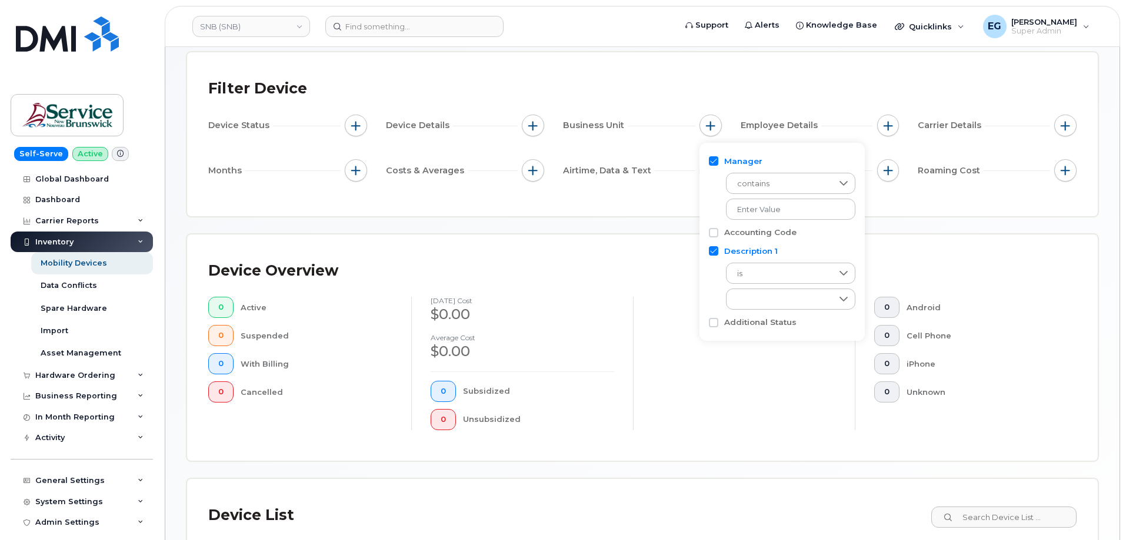
click at [718, 162] on input "Manager" at bounding box center [713, 160] width 9 height 9
checkbox input "false"
drag, startPoint x: 755, startPoint y: 240, endPoint x: 774, endPoint y: 242, distance: 19.0
click at [756, 240] on div "empty" at bounding box center [779, 246] width 106 height 20
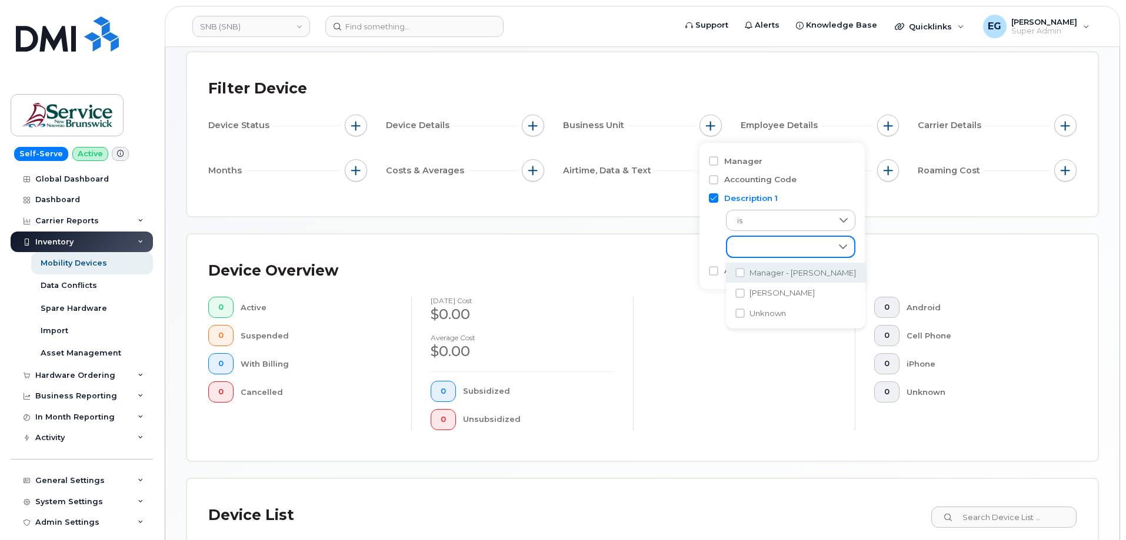
click at [717, 236] on div "is empty" at bounding box center [782, 231] width 146 height 54
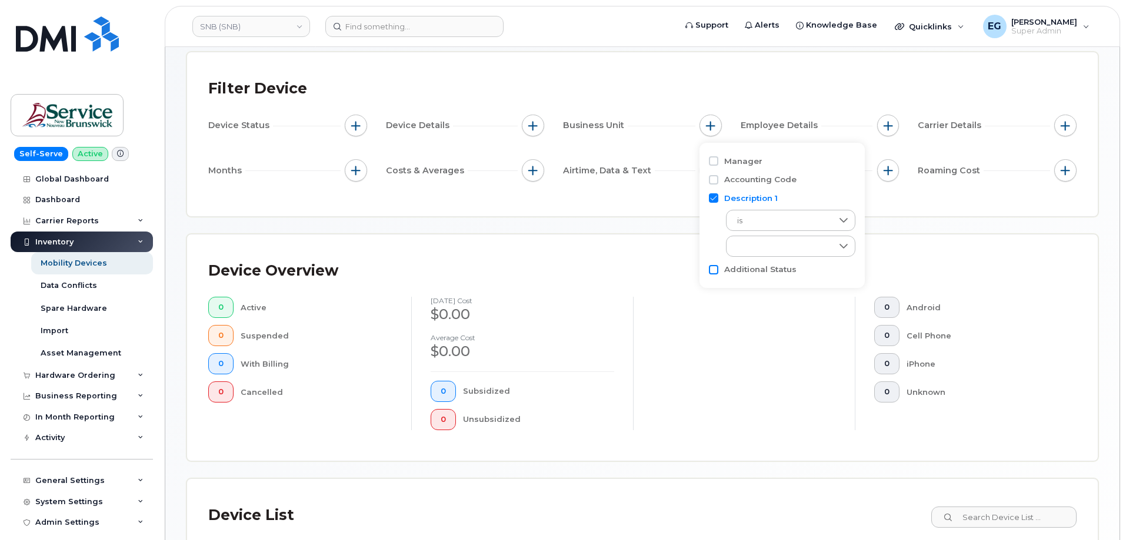
click at [713, 269] on input "Additional Status" at bounding box center [713, 269] width 9 height 9
click at [762, 315] on div "empty" at bounding box center [779, 318] width 106 height 20
click at [760, 296] on span "is" at bounding box center [779, 292] width 105 height 21
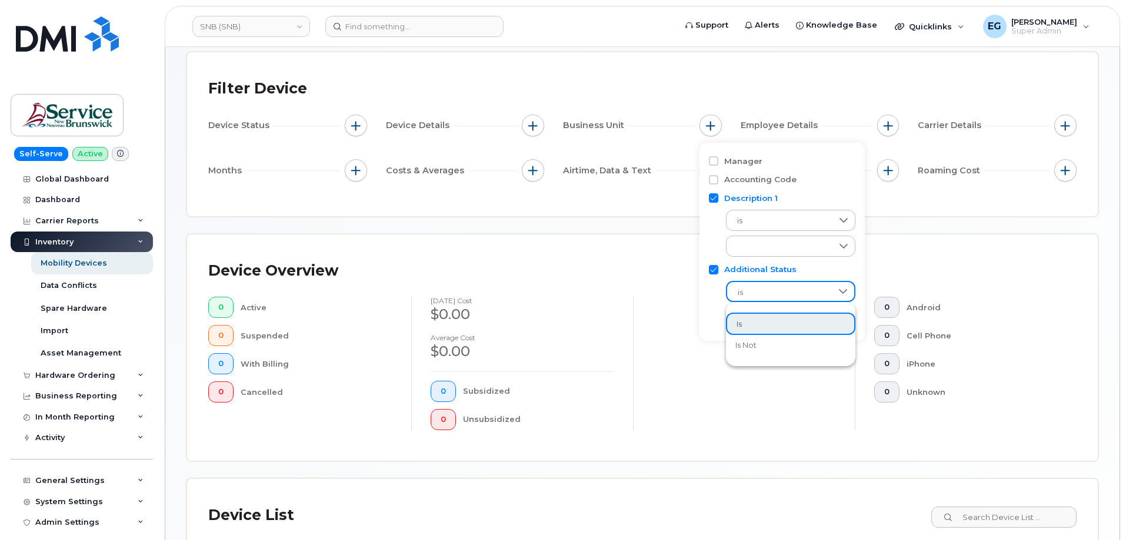
click at [760, 296] on span "is" at bounding box center [779, 292] width 105 height 21
click at [753, 315] on div "empty" at bounding box center [779, 318] width 106 height 20
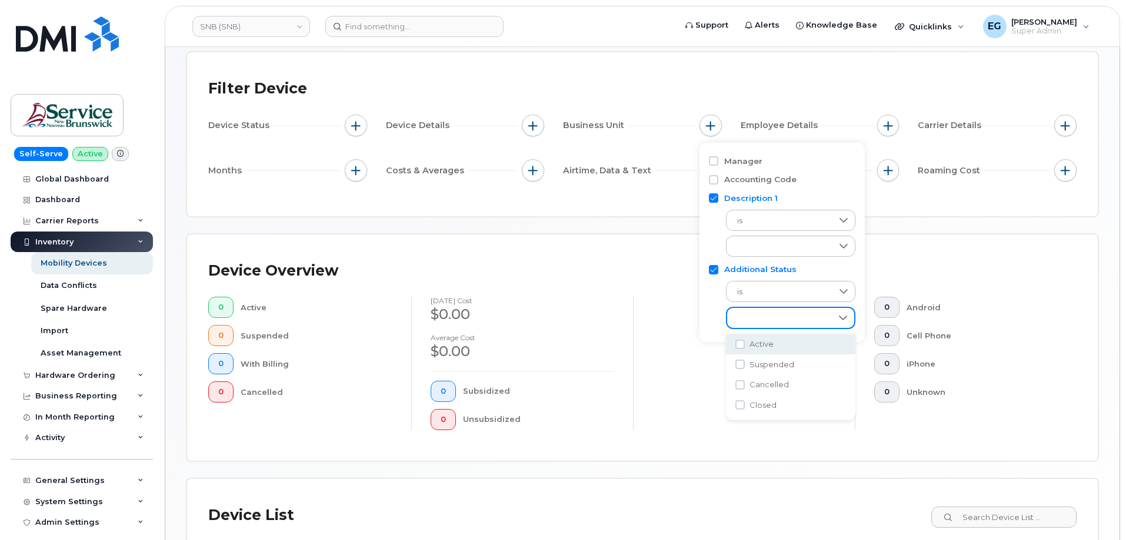
click at [712, 273] on input "Additional Status" at bounding box center [713, 269] width 9 height 9
checkbox input "false"
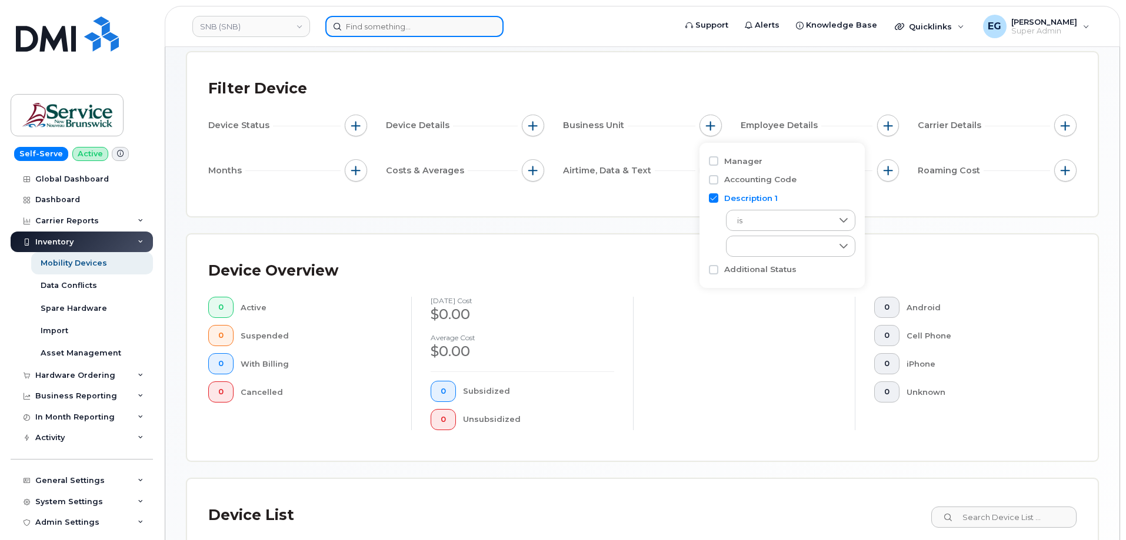
click at [410, 29] on input at bounding box center [414, 26] width 178 height 21
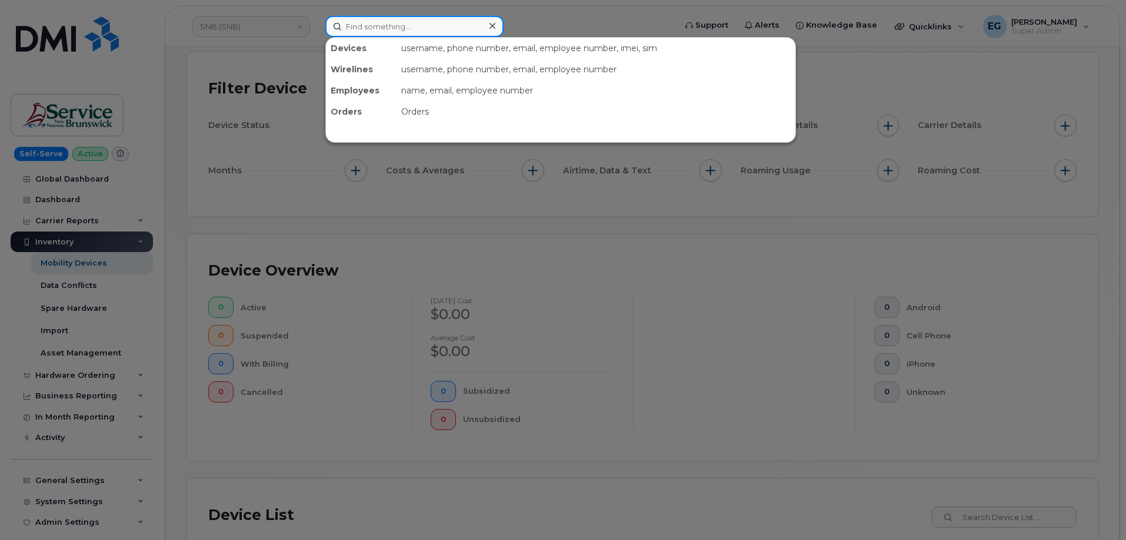
type input "5"
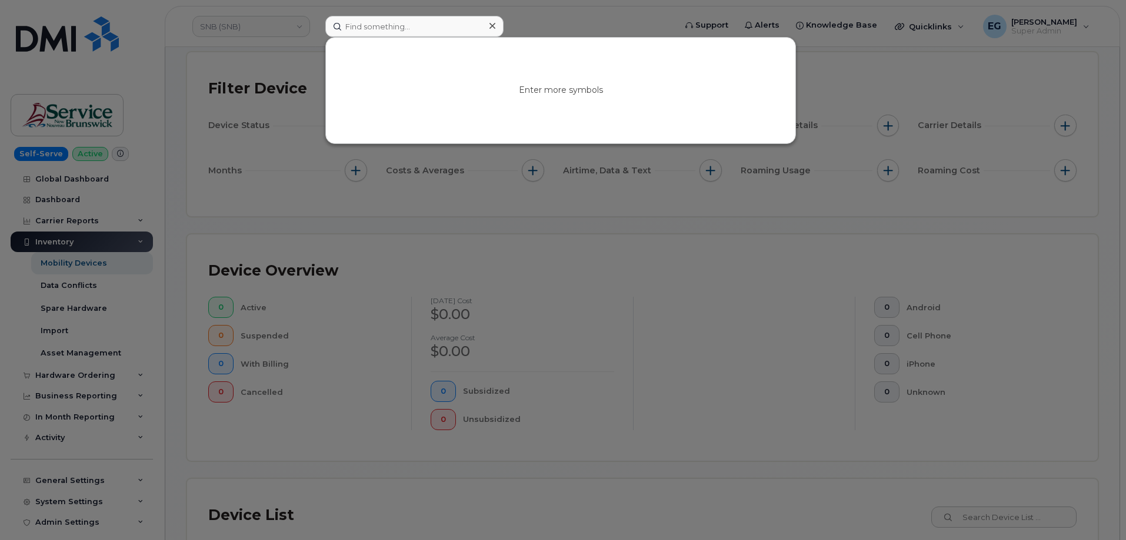
click at [610, 303] on div at bounding box center [563, 270] width 1126 height 540
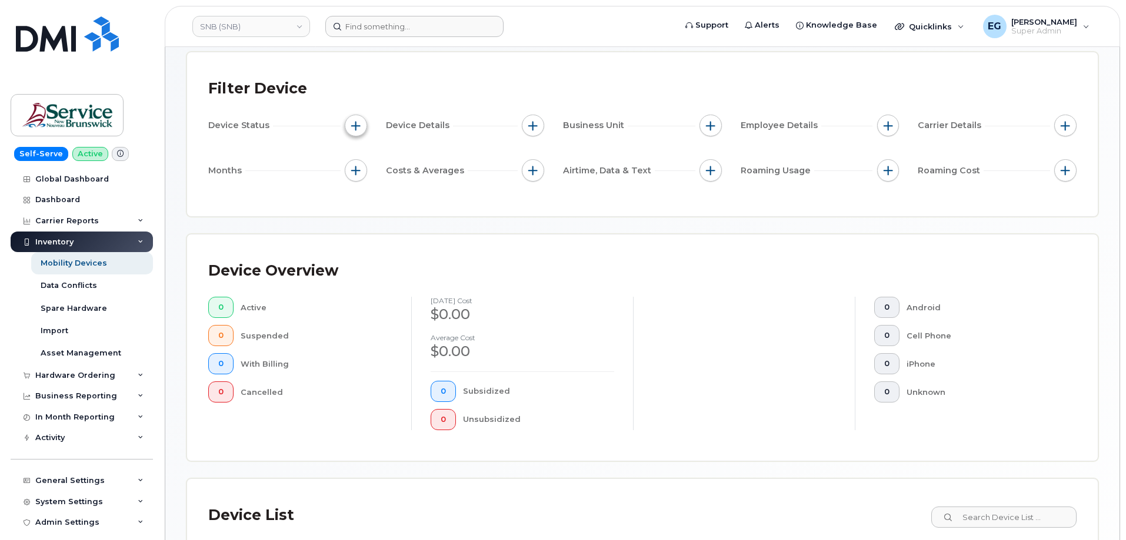
click at [358, 121] on span "button" at bounding box center [355, 125] width 9 height 9
click at [370, 255] on label "Tags" at bounding box center [380, 253] width 22 height 11
click at [363, 255] on input "Tags" at bounding box center [358, 253] width 9 height 9
checkbox input "true"
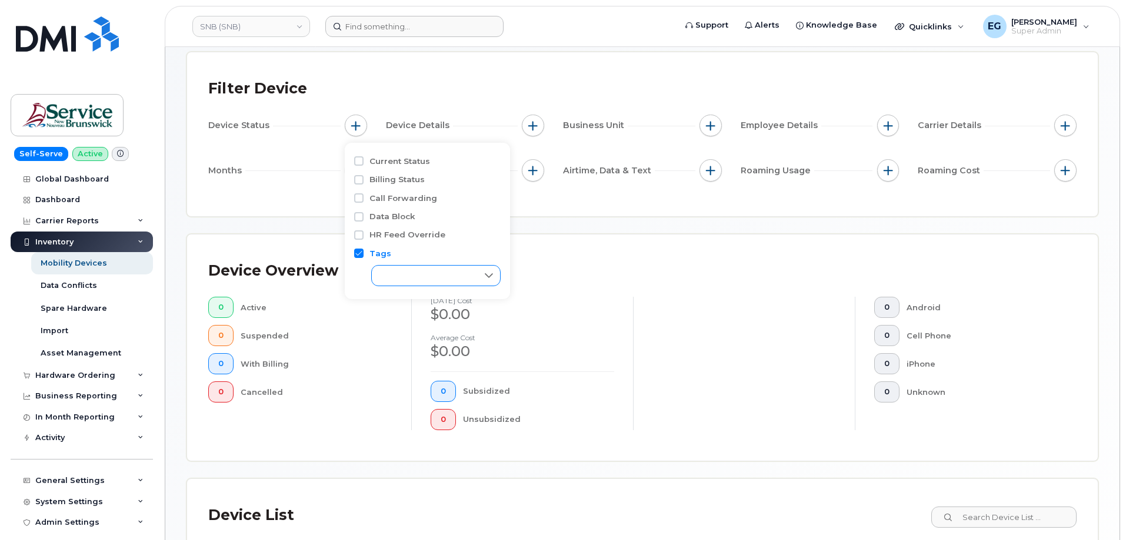
click at [397, 277] on div "empty" at bounding box center [425, 276] width 106 height 20
click at [468, 275] on div "empty" at bounding box center [424, 276] width 105 height 20
click at [533, 124] on span "button" at bounding box center [532, 125] width 9 height 9
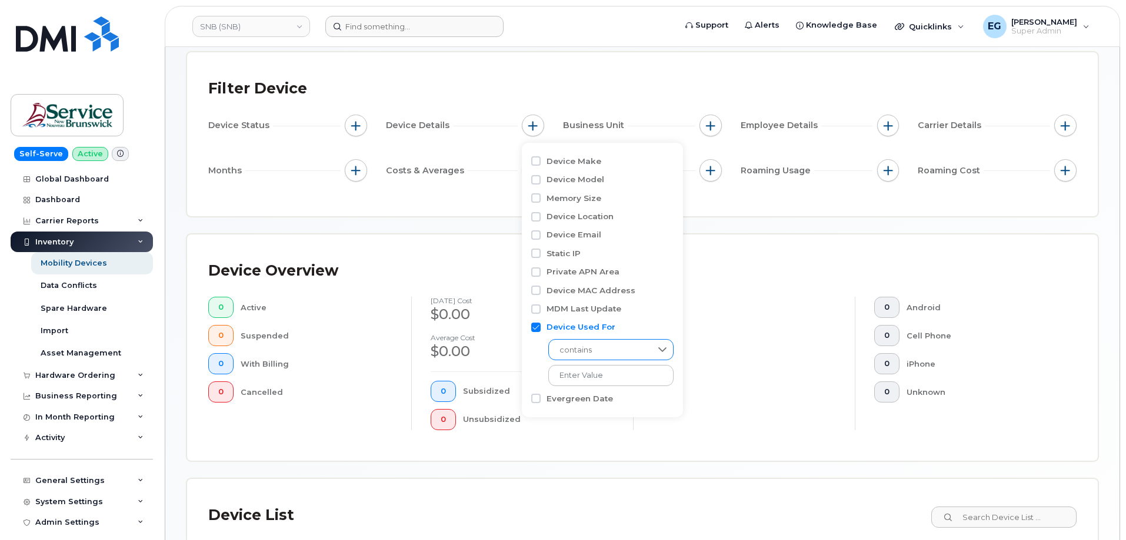
click at [591, 352] on span "contains" at bounding box center [600, 350] width 102 height 21
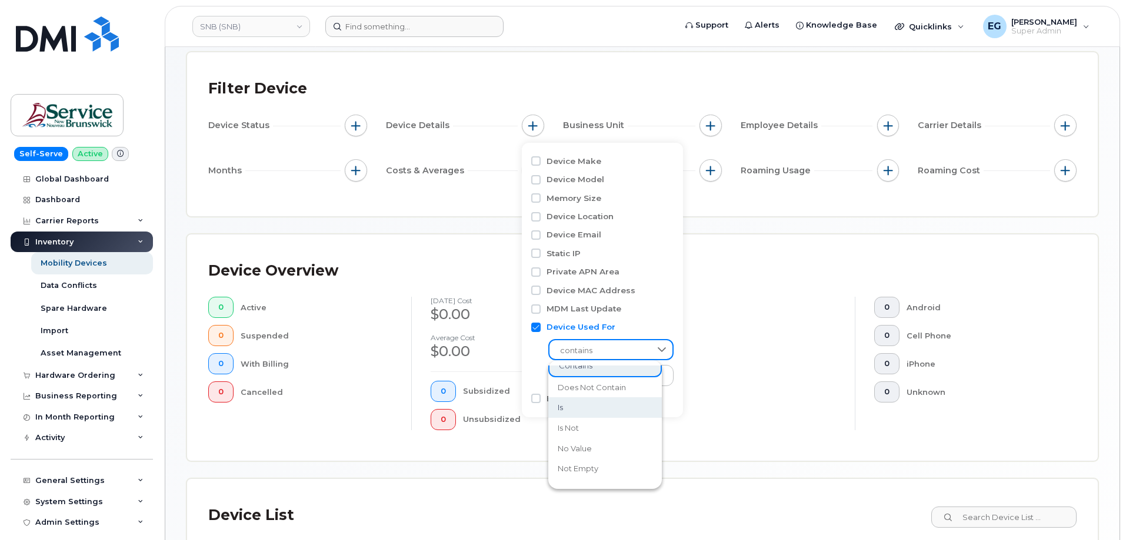
scroll to position [5, 0]
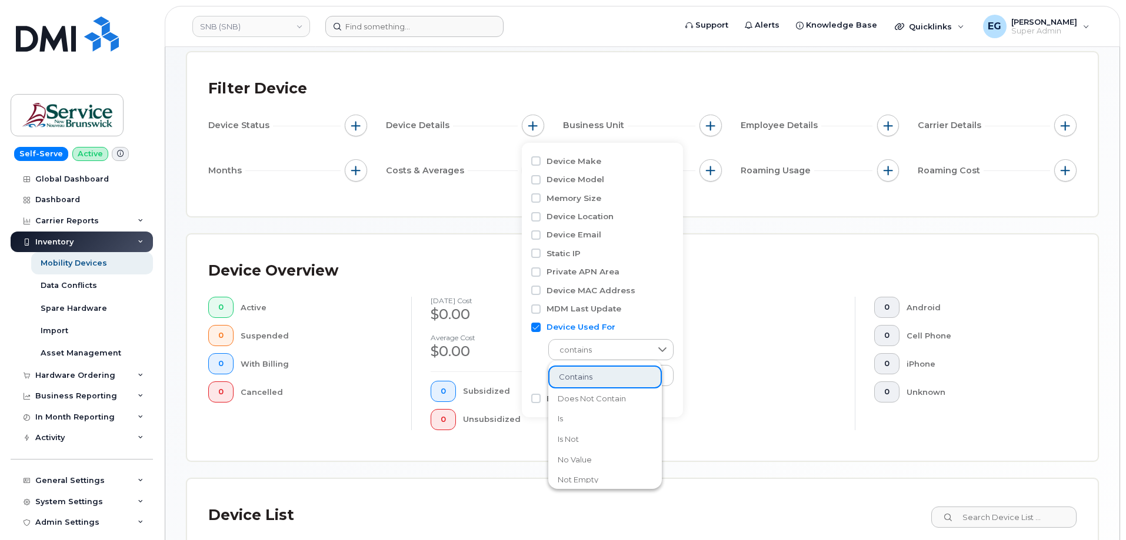
click at [544, 353] on div "contains" at bounding box center [602, 359] width 142 height 53
click at [538, 328] on input "Device Used For" at bounding box center [535, 327] width 9 height 9
checkbox input "false"
click at [716, 124] on button "button" at bounding box center [710, 126] width 22 height 22
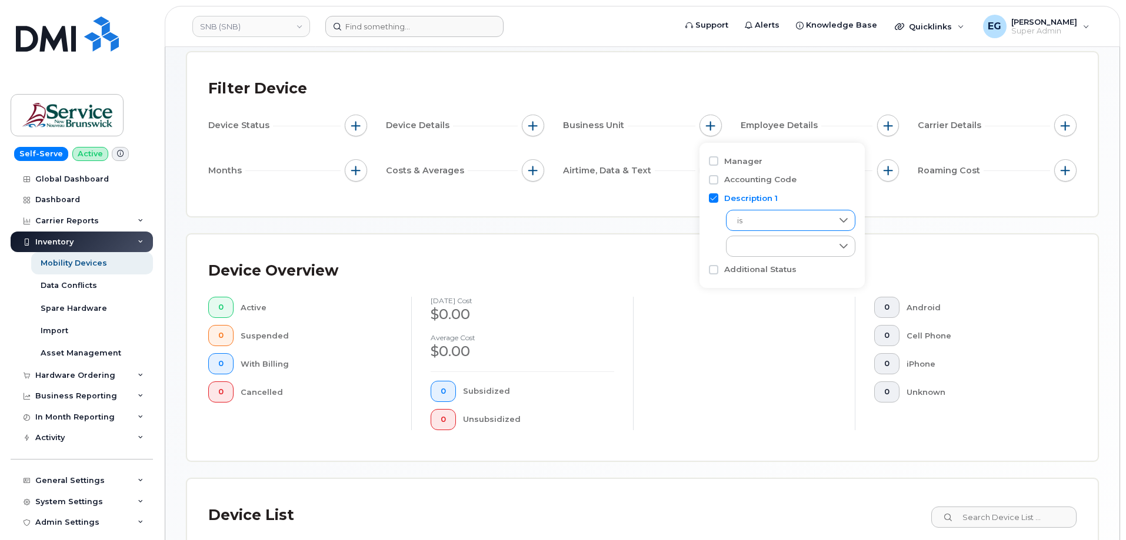
click at [779, 216] on span "is" at bounding box center [779, 221] width 106 height 21
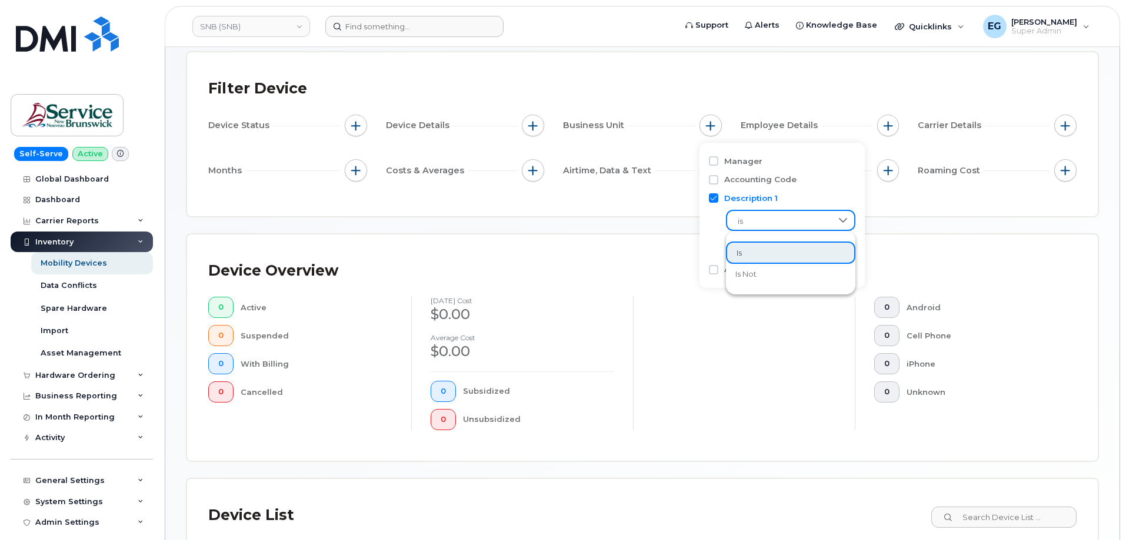
click at [685, 227] on div "Mobility Devices Devices Save Report Import from CSV Export to CSV Add Device F…" at bounding box center [642, 350] width 912 height 682
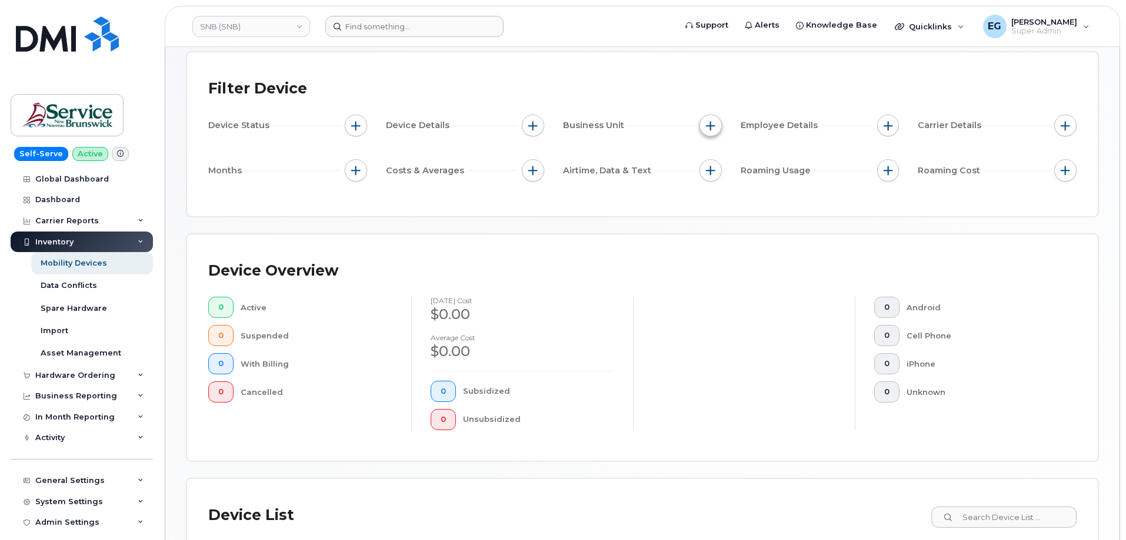
click at [709, 132] on button "button" at bounding box center [710, 126] width 22 height 22
click at [750, 243] on div "empty" at bounding box center [779, 246] width 106 height 20
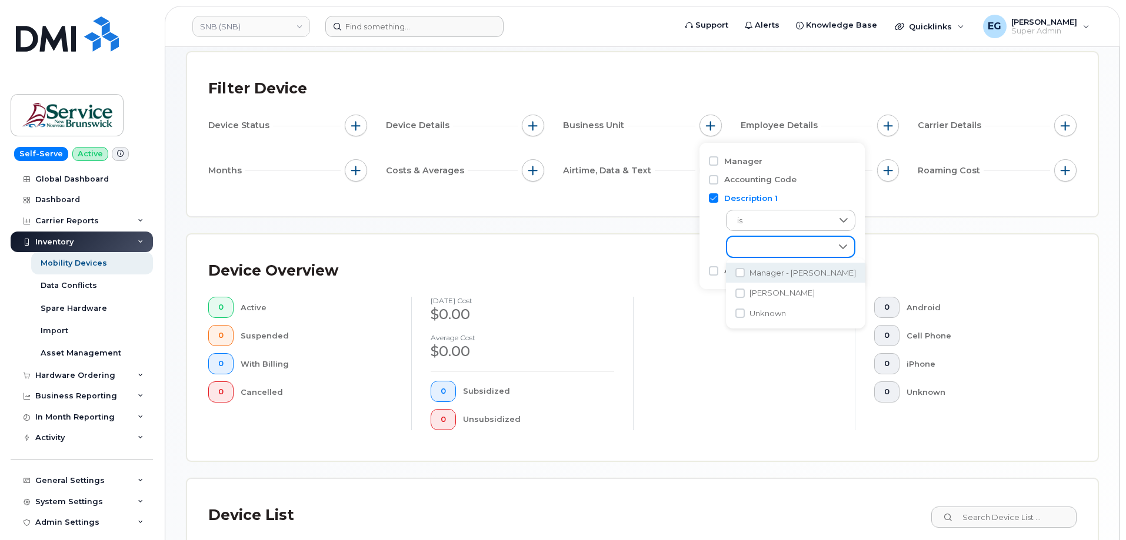
click at [710, 202] on input "Description 1" at bounding box center [713, 197] width 9 height 9
checkbox input "false"
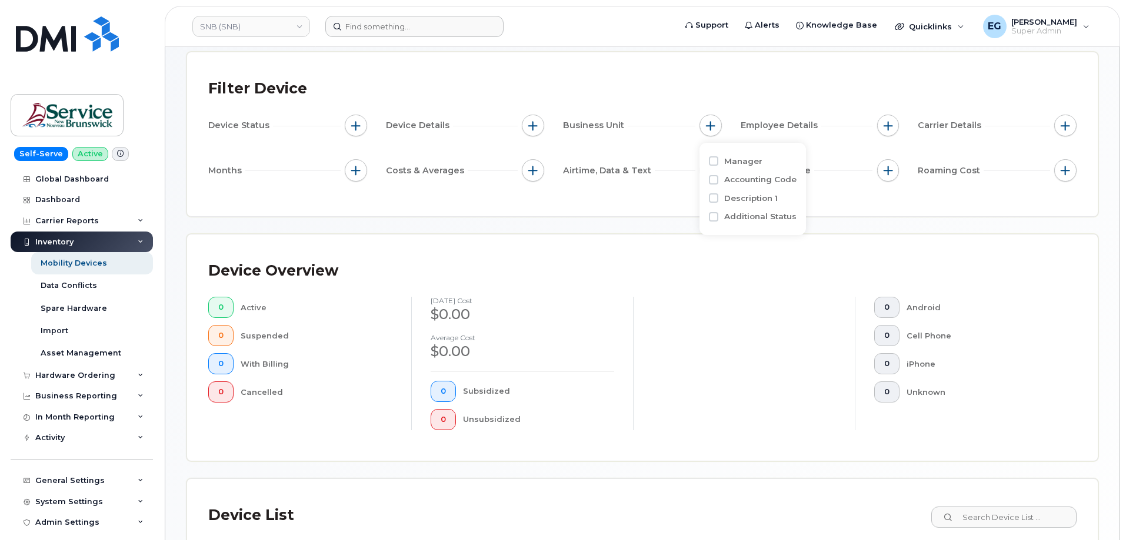
click at [719, 221] on div "Additional Status" at bounding box center [753, 216] width 88 height 11
click at [716, 219] on input "Additional Status" at bounding box center [713, 216] width 9 height 9
checkbox input "true"
click at [772, 244] on span "is" at bounding box center [779, 239] width 105 height 21
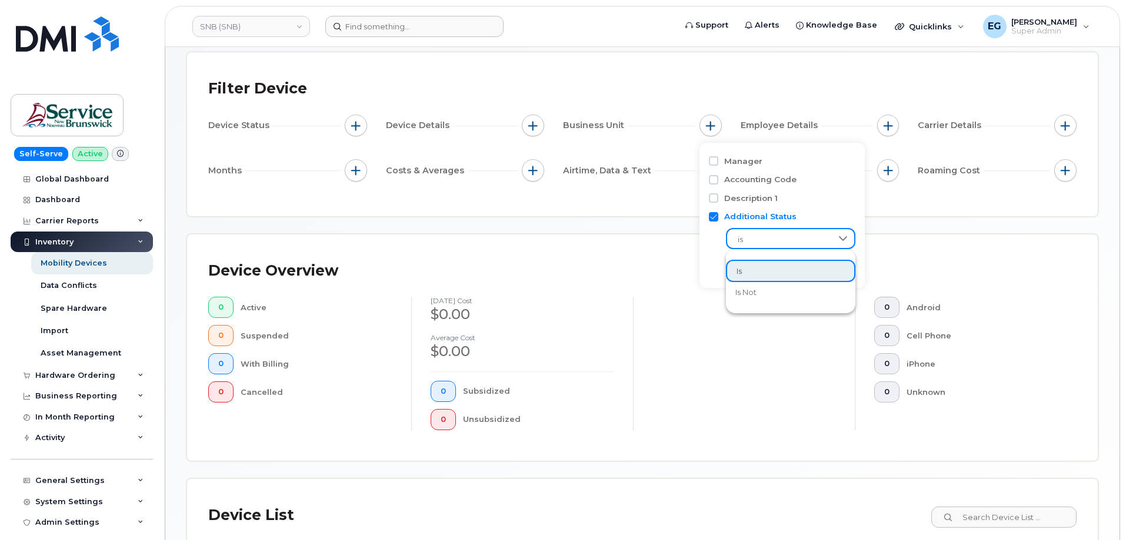
click at [772, 241] on span "is" at bounding box center [779, 239] width 105 height 21
click at [769, 260] on div "empty" at bounding box center [779, 265] width 106 height 20
click at [891, 127] on span "button" at bounding box center [887, 125] width 9 height 9
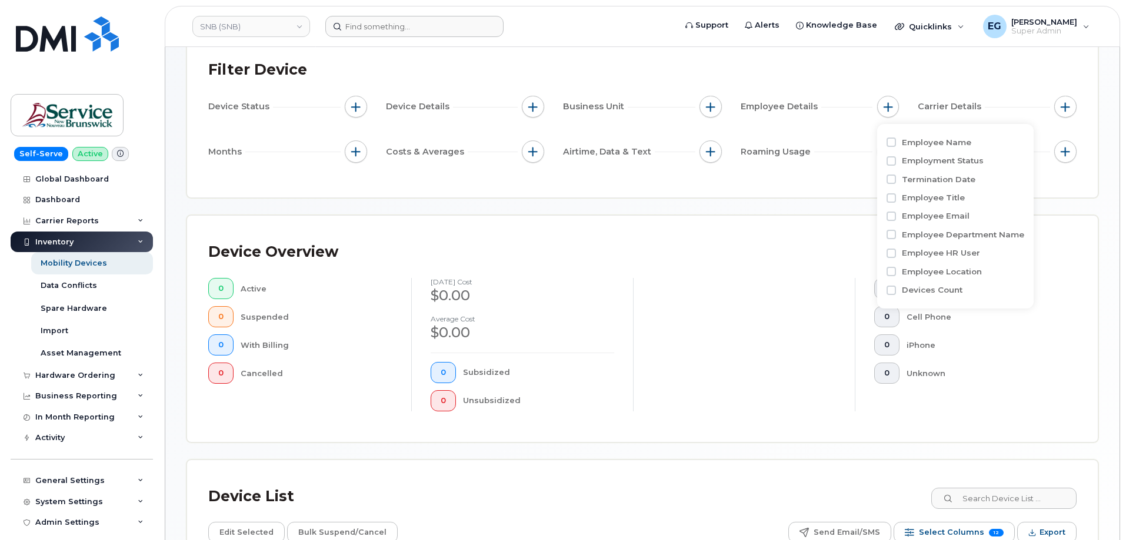
scroll to position [59, 0]
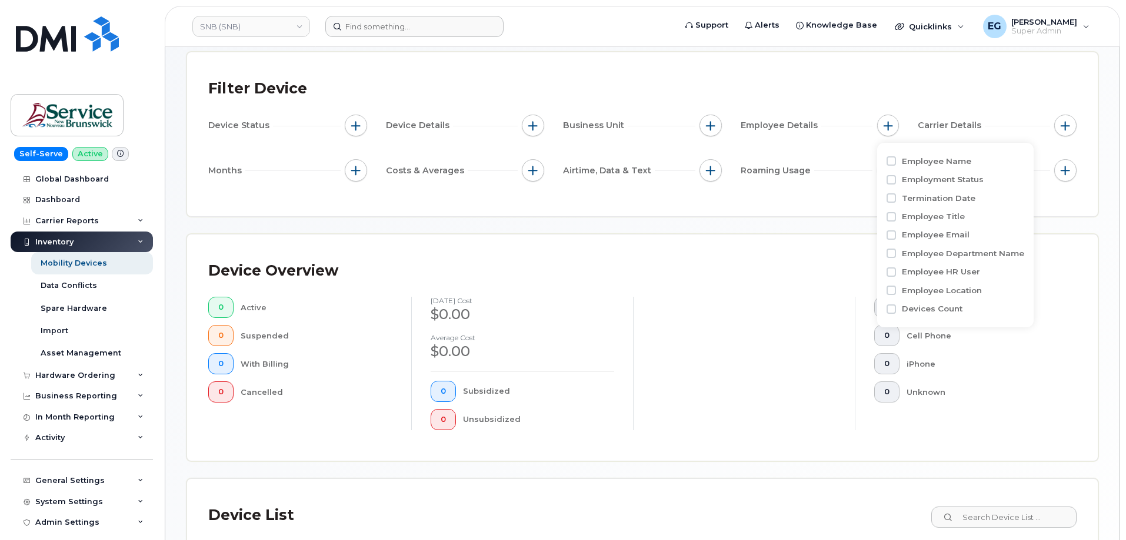
click at [896, 163] on div "Employee Name" at bounding box center [955, 161] width 138 height 11
click at [891, 161] on input "Employee Name" at bounding box center [890, 160] width 9 height 9
checkbox input "true"
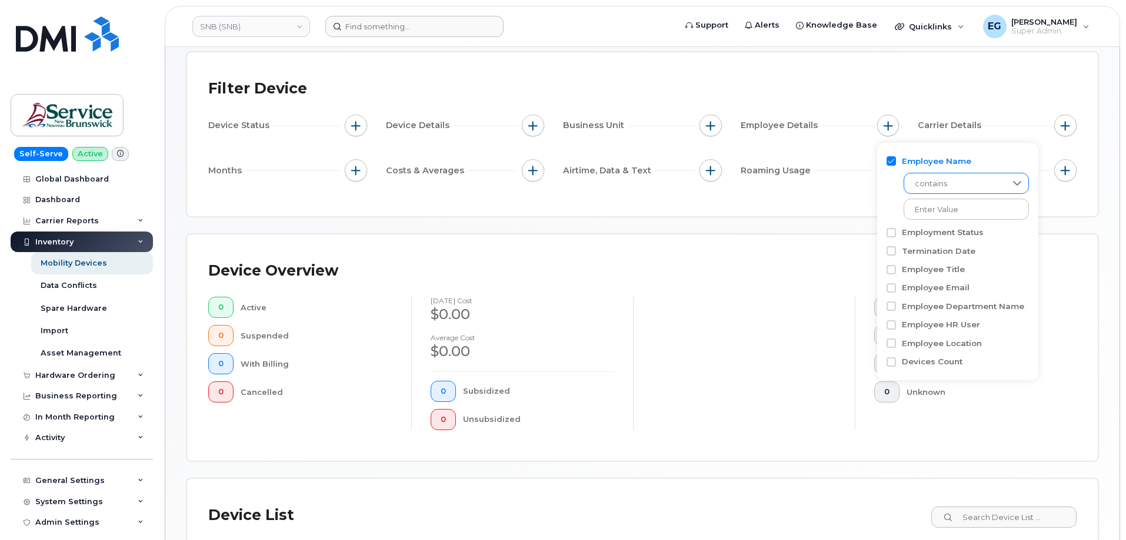
click at [923, 181] on span "contains" at bounding box center [955, 183] width 102 height 21
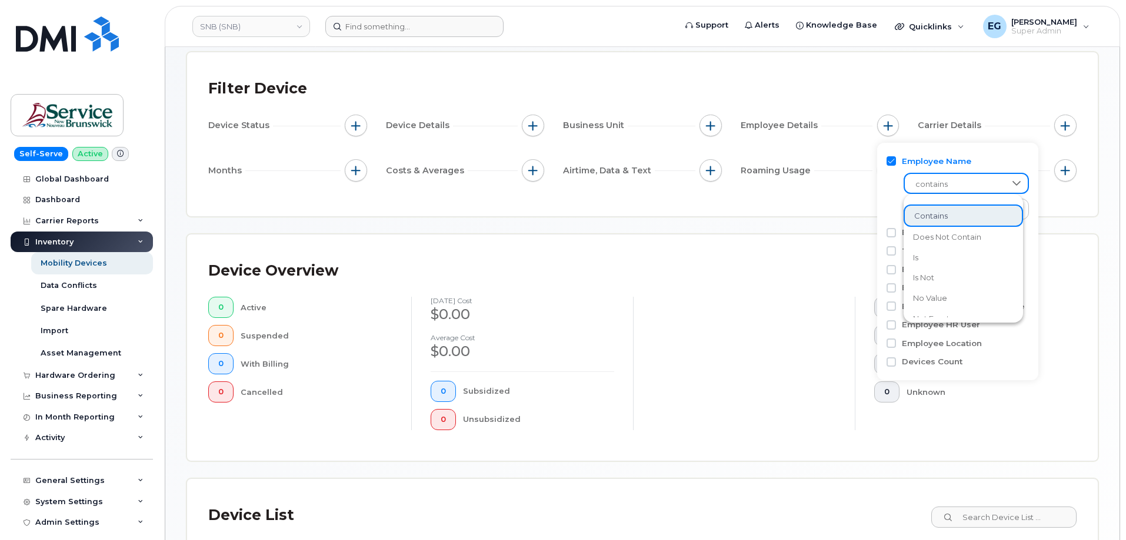
click at [923, 181] on span "contains" at bounding box center [955, 184] width 101 height 21
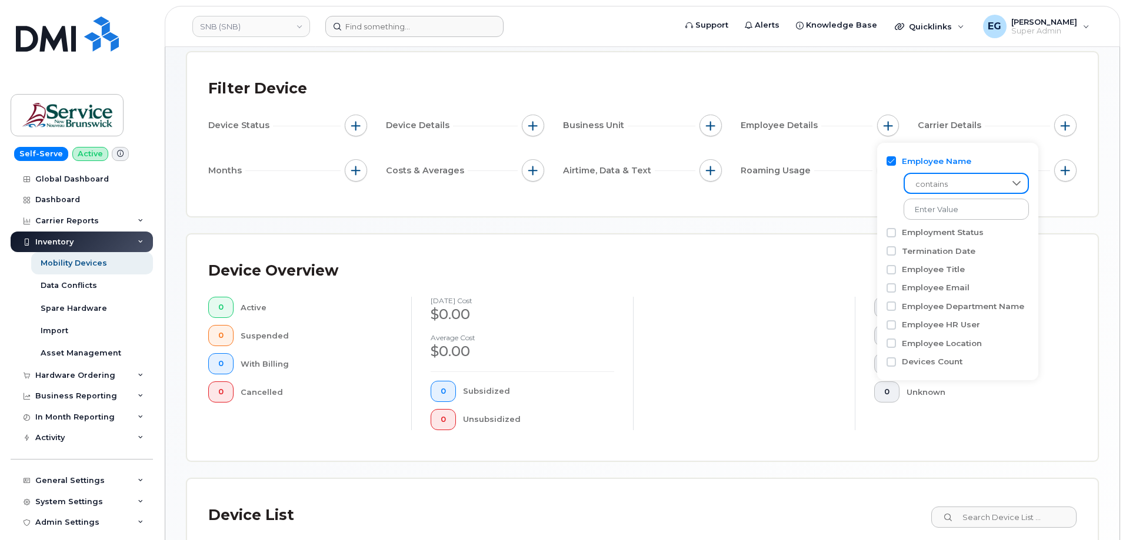
click at [923, 181] on span "contains" at bounding box center [955, 184] width 101 height 21
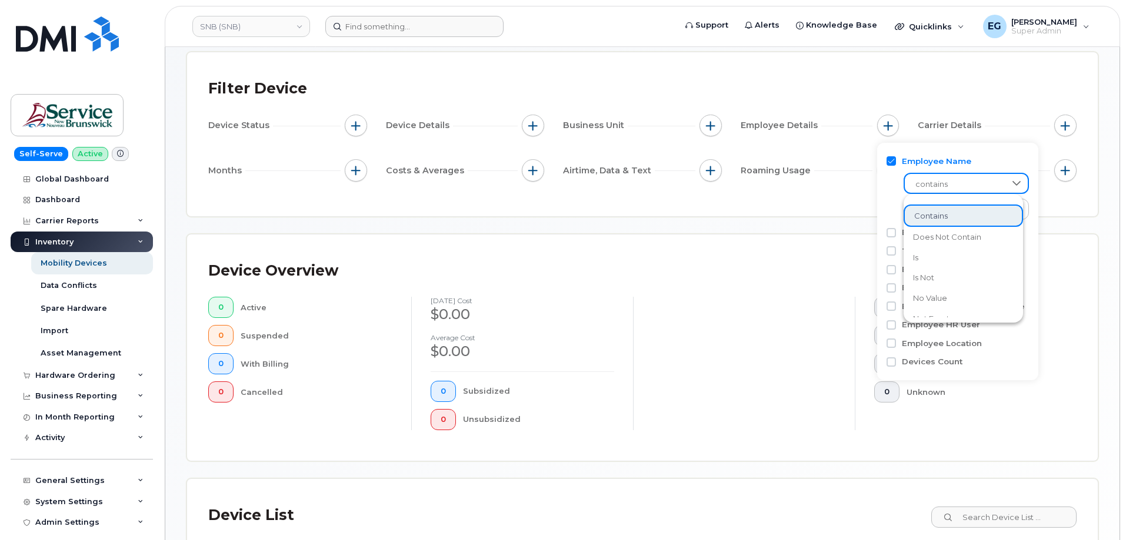
click at [923, 181] on span "contains" at bounding box center [955, 184] width 101 height 21
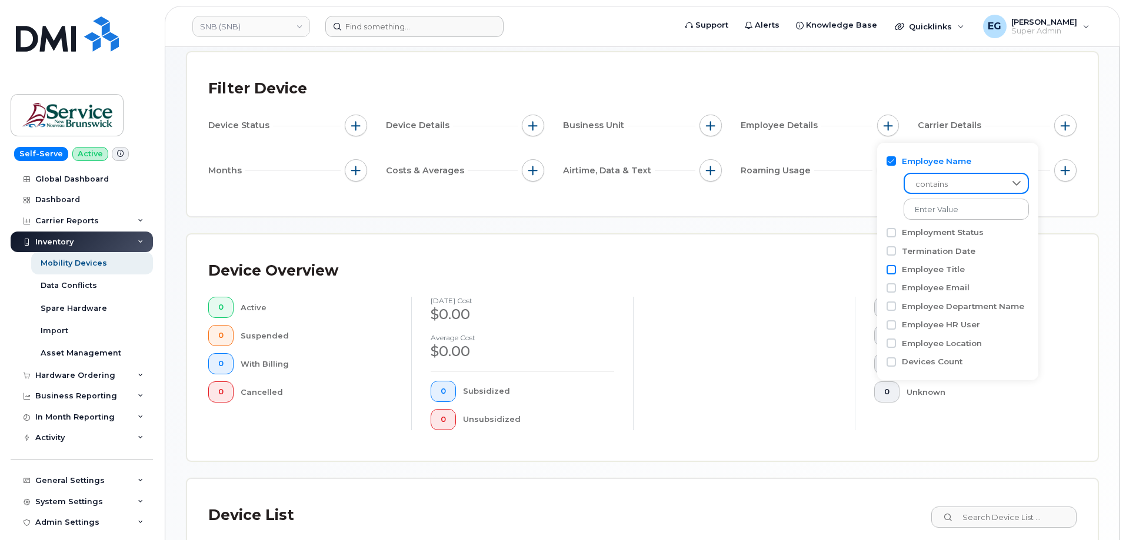
click at [895, 269] on input "Employee Title" at bounding box center [890, 269] width 9 height 9
checkbox input "true"
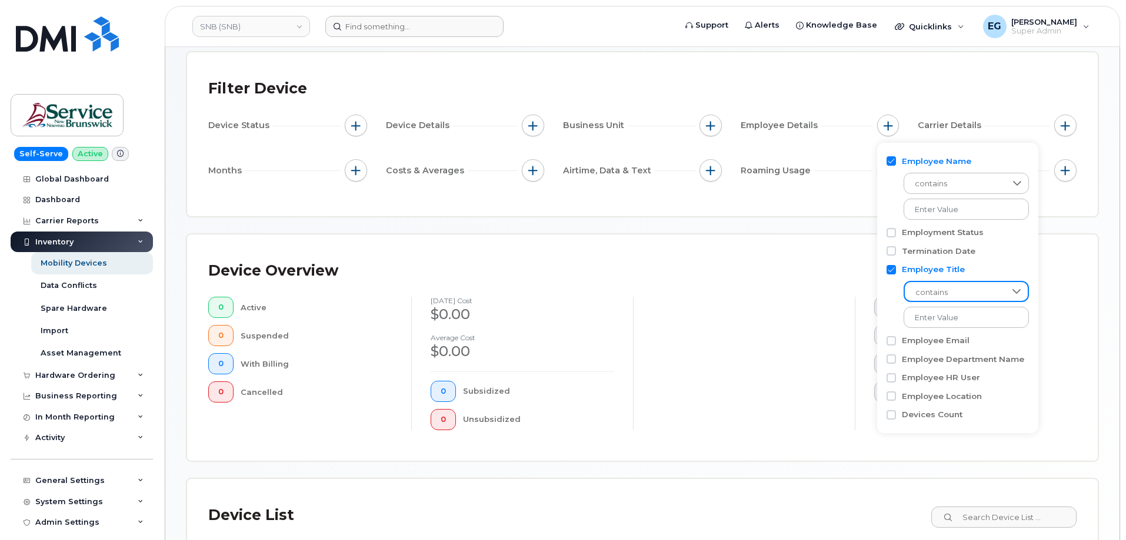
click at [927, 289] on span "contains" at bounding box center [955, 292] width 101 height 21
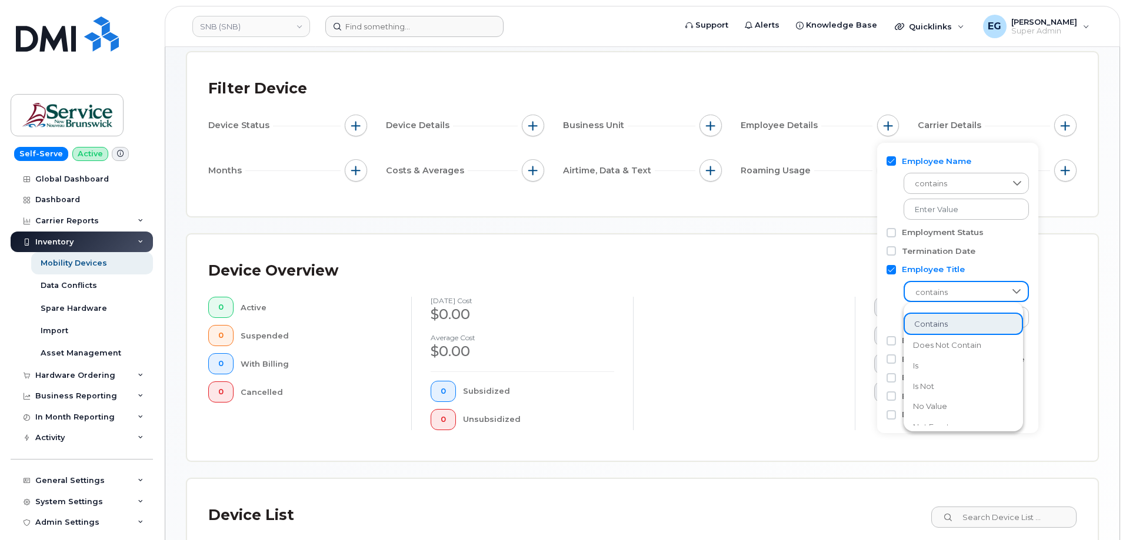
click at [927, 289] on span "contains" at bounding box center [955, 292] width 101 height 21
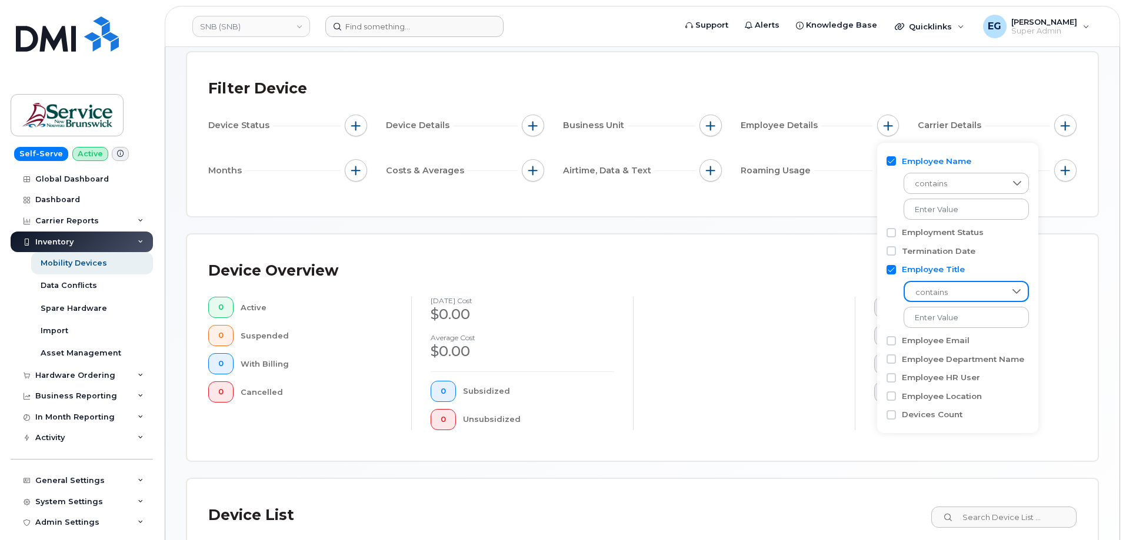
scroll to position [118, 0]
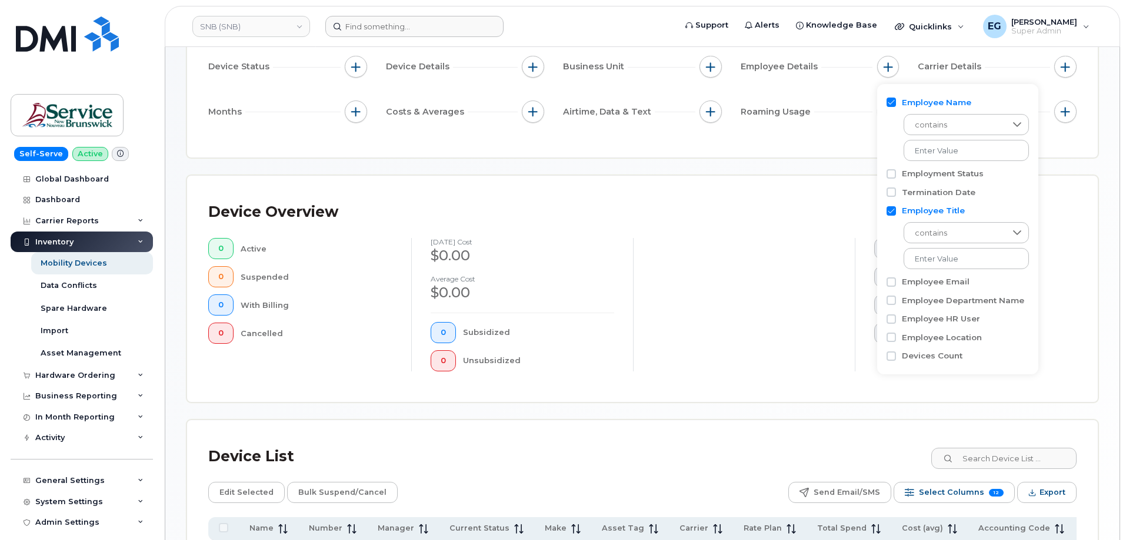
click at [1063, 78] on div "Carrier Details" at bounding box center [996, 69] width 159 height 26
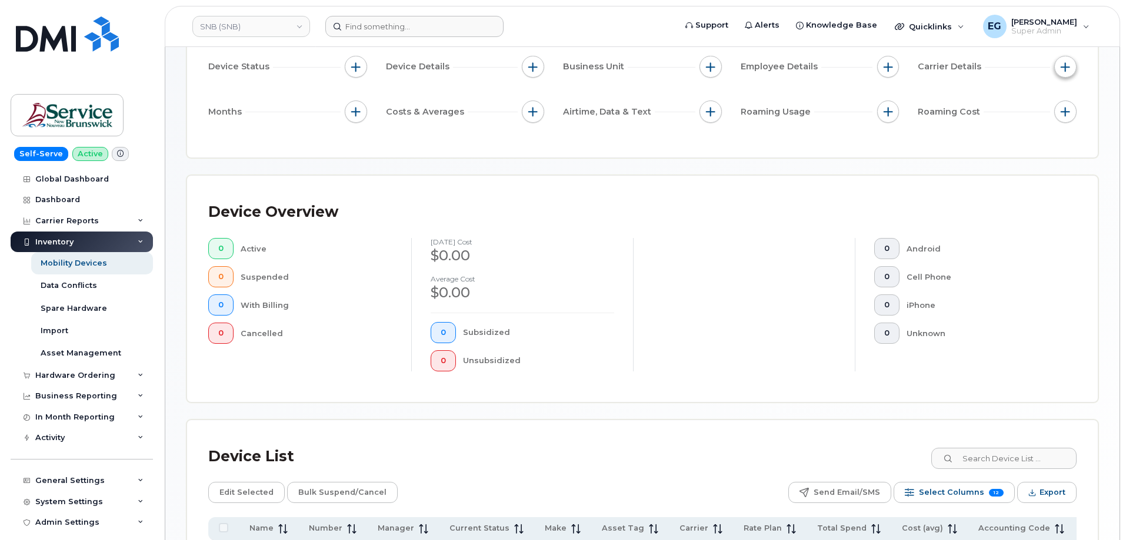
click at [1064, 74] on button "button" at bounding box center [1065, 67] width 22 height 22
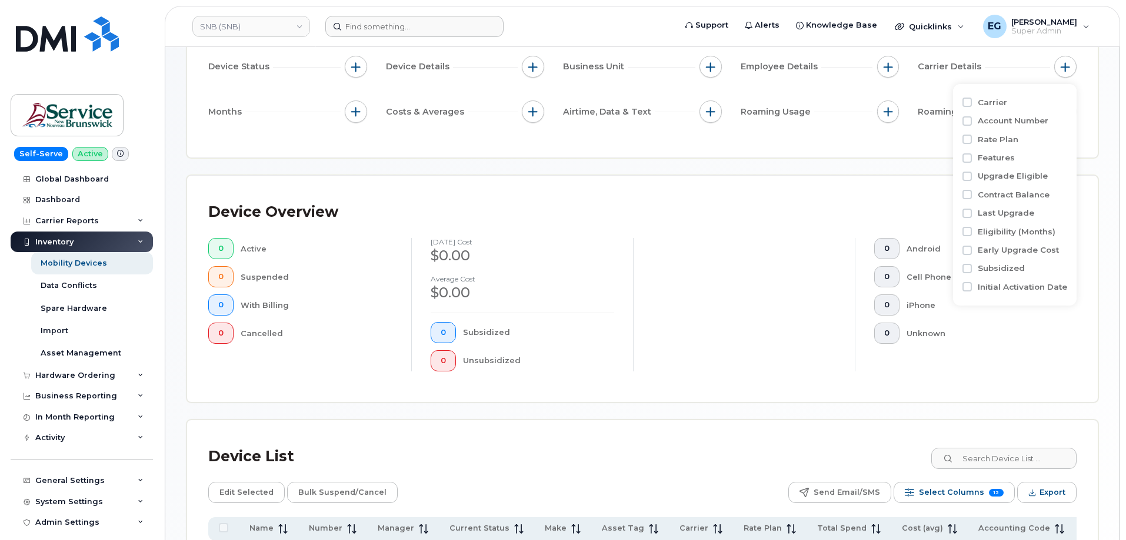
click at [874, 153] on div "Filter Device Device Status Device Details Business Unit Employee Details Carri…" at bounding box center [642, 76] width 910 height 164
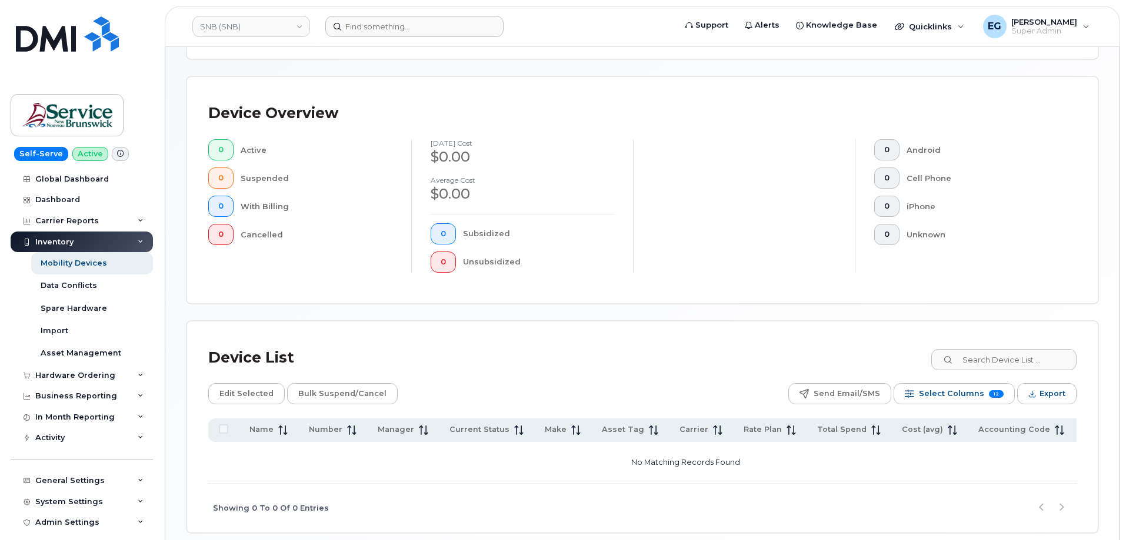
scroll to position [272, 0]
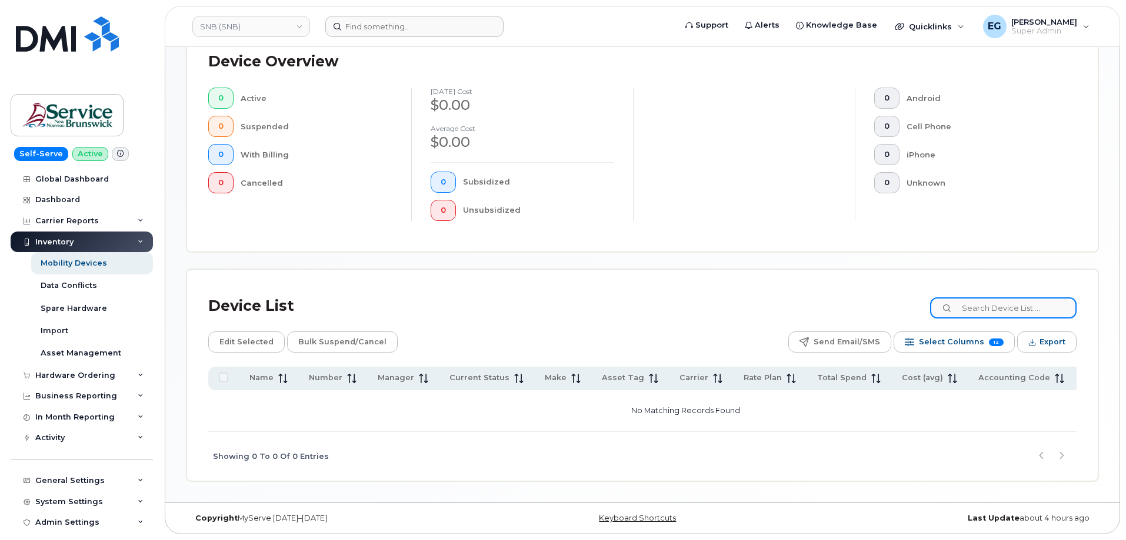
click at [1003, 310] on input at bounding box center [1003, 308] width 146 height 21
click at [1032, 304] on input "admin" at bounding box center [1003, 308] width 146 height 21
type input "admin"
click at [963, 310] on input "admin" at bounding box center [1003, 308] width 146 height 21
click at [952, 309] on icon at bounding box center [948, 309] width 8 height 8
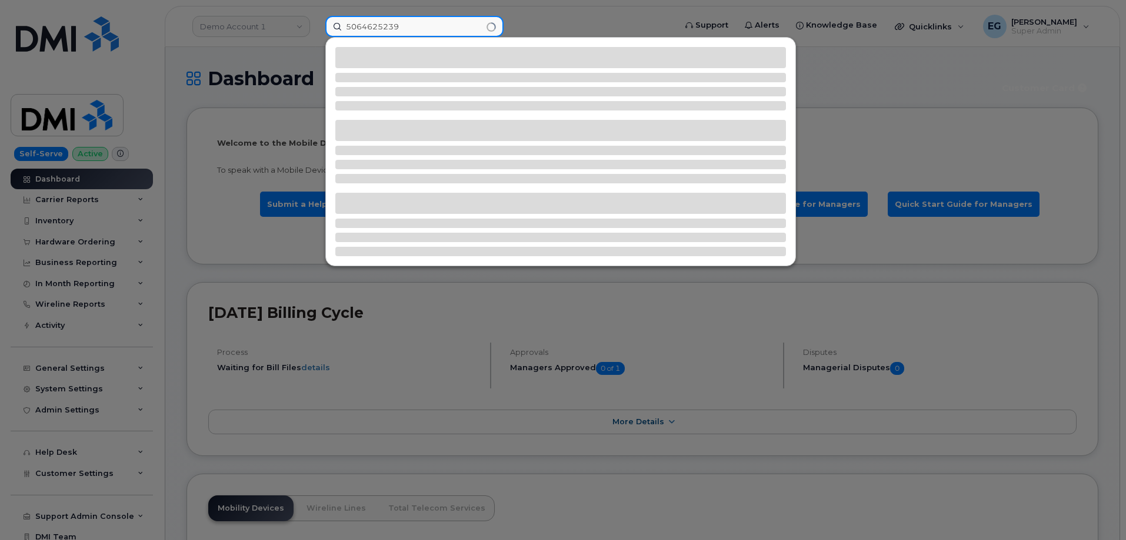
type input "5064625239"
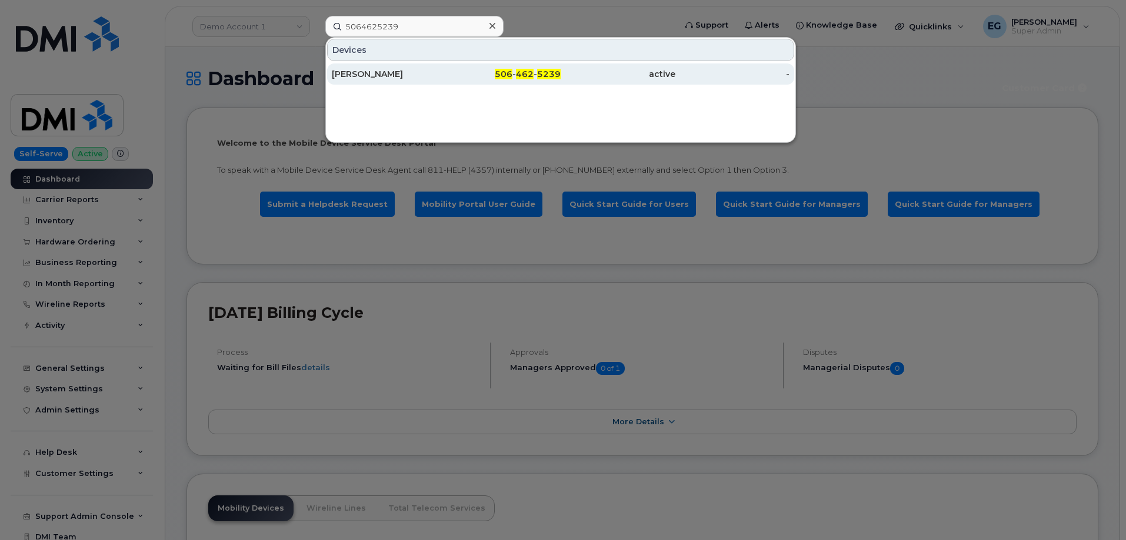
click at [539, 78] on span "5239" at bounding box center [549, 74] width 24 height 11
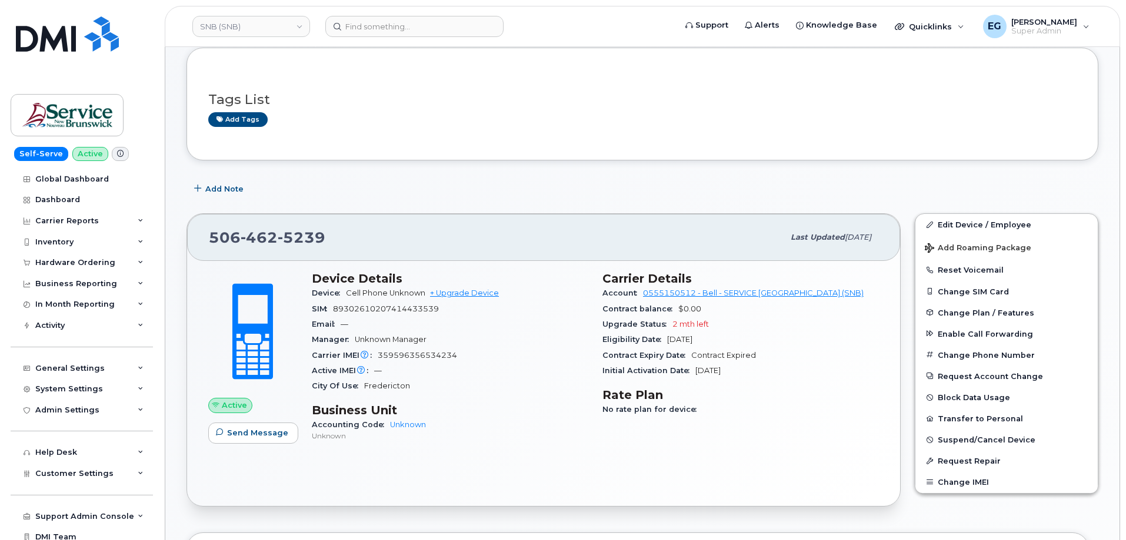
scroll to position [118, 0]
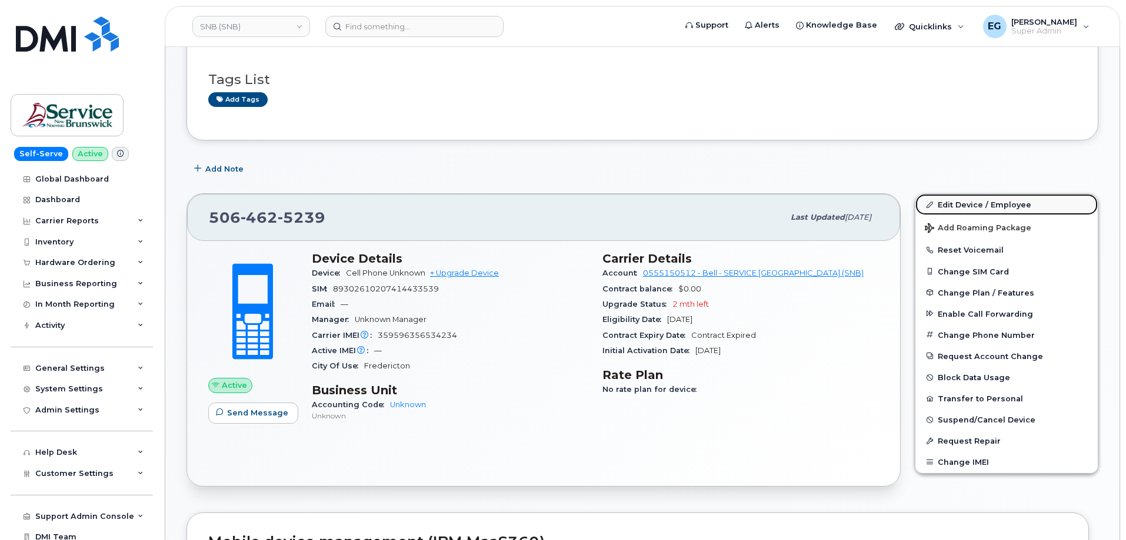
click at [957, 207] on link "Edit Device / Employee" at bounding box center [1006, 204] width 182 height 21
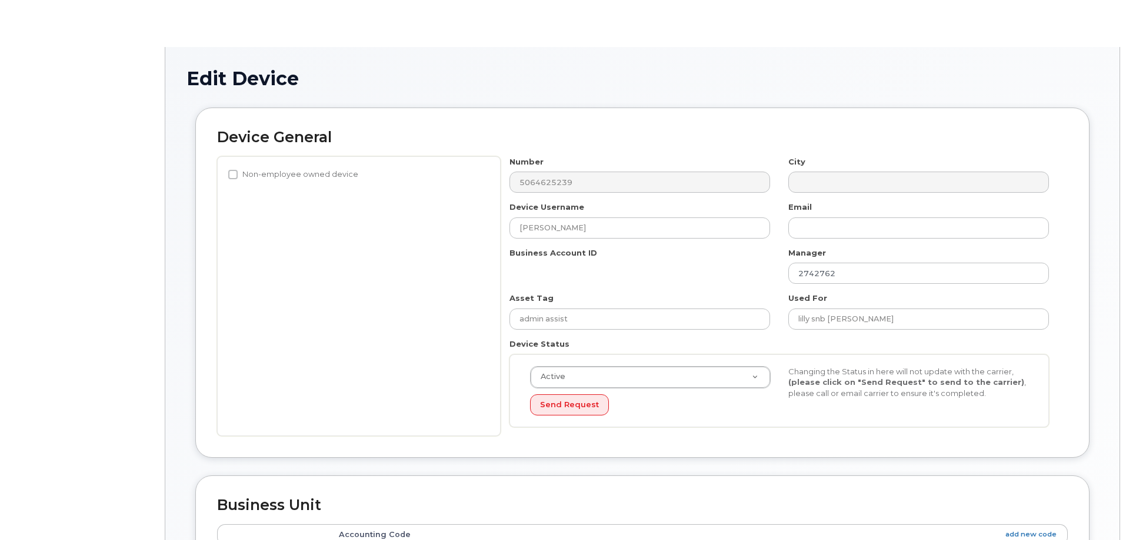
select select "34535611"
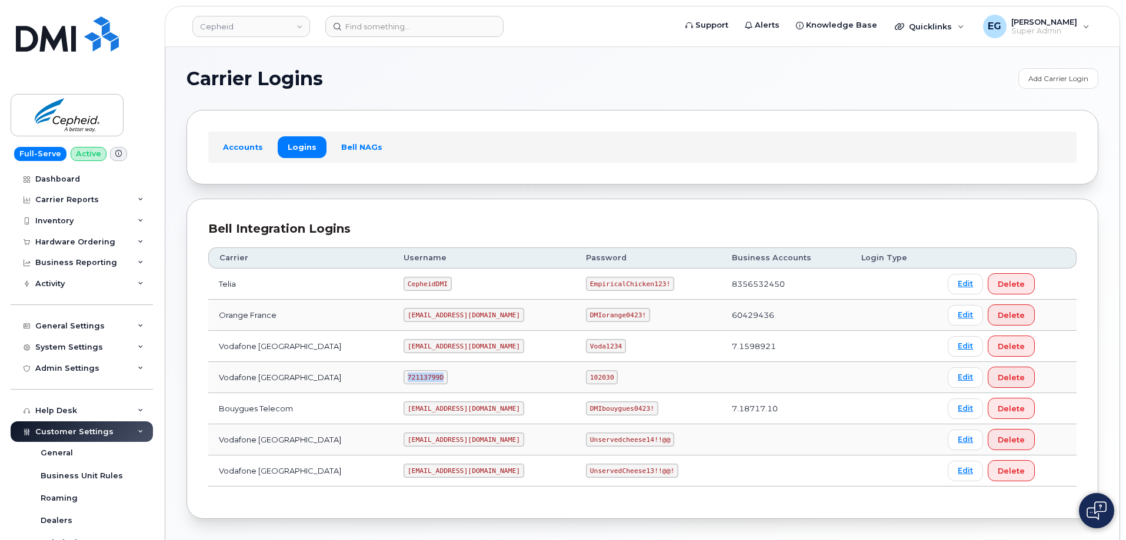
drag, startPoint x: 441, startPoint y: 376, endPoint x: 406, endPoint y: 373, distance: 35.4
click at [406, 373] on code "72113799D" at bounding box center [425, 378] width 44 height 14
copy code "72113799D"
drag, startPoint x: 566, startPoint y: 377, endPoint x: 542, endPoint y: 374, distance: 24.3
click at [586, 374] on code "102030" at bounding box center [602, 378] width 32 height 14
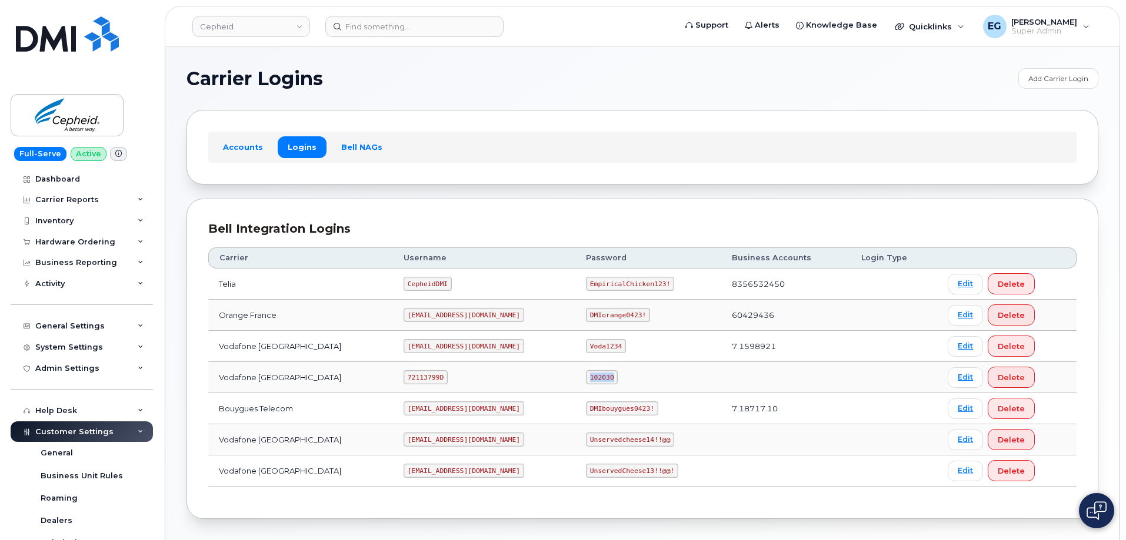
copy code "102030"
drag, startPoint x: 553, startPoint y: 388, endPoint x: 856, endPoint y: 97, distance: 419.7
click at [716, 256] on table "Carrier Username Password Business Accounts Login Type Telia CepheidDMI Empiric…" at bounding box center [642, 367] width 868 height 239
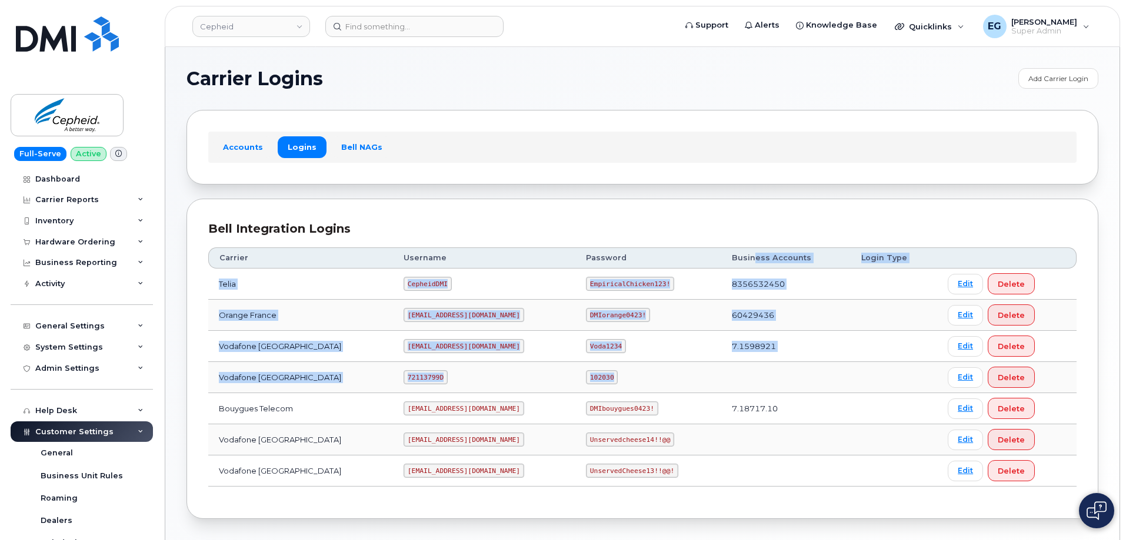
click at [586, 384] on code "102030" at bounding box center [602, 378] width 32 height 14
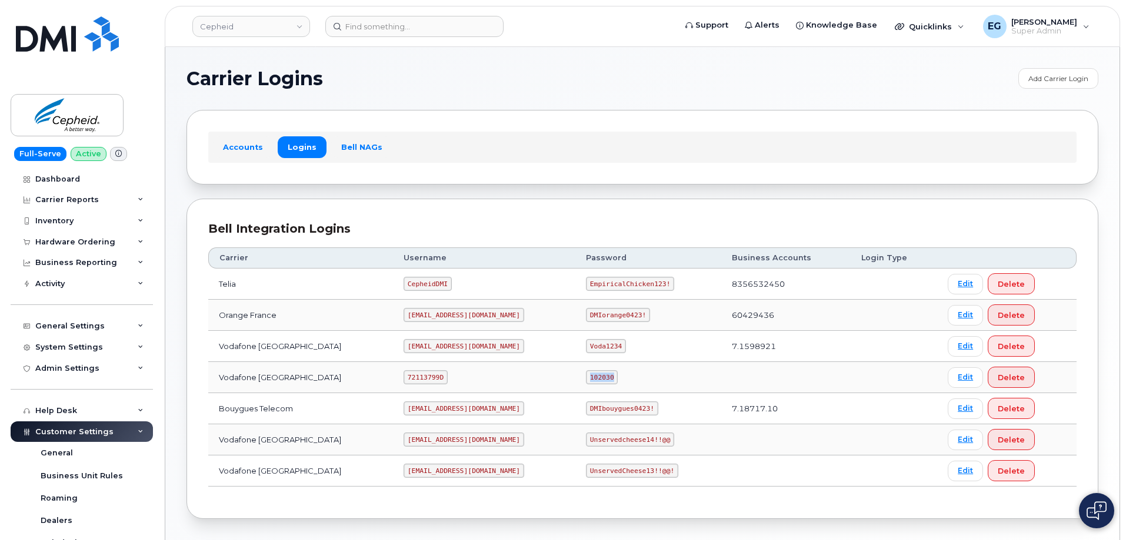
drag, startPoint x: 566, startPoint y: 380, endPoint x: 538, endPoint y: 378, distance: 28.3
click at [586, 378] on code "102030" at bounding box center [602, 378] width 32 height 14
copy code "102030"
